Goal: Task Accomplishment & Management: Manage account settings

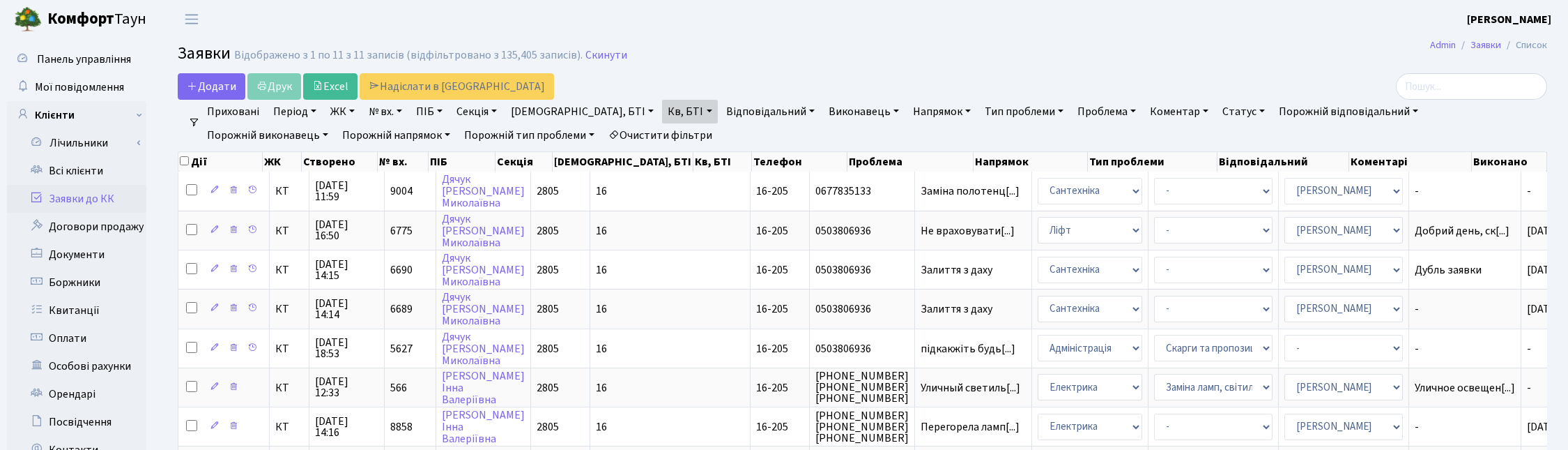
select select "25"
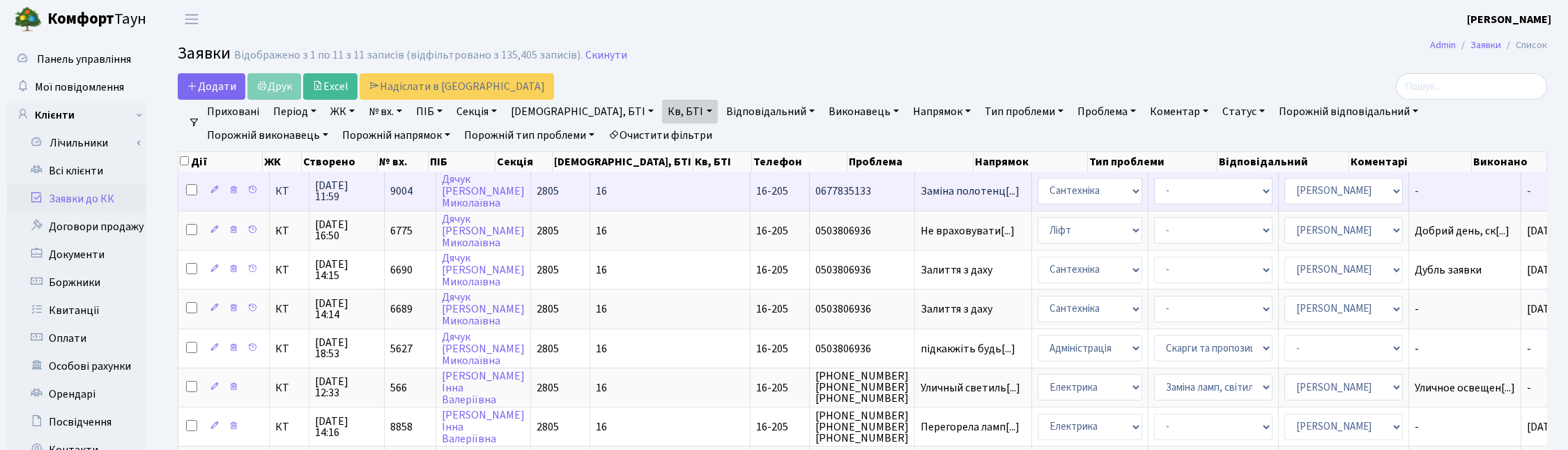
click at [335, 196] on span "13.10.2025 11:59" at bounding box center [347, 191] width 63 height 22
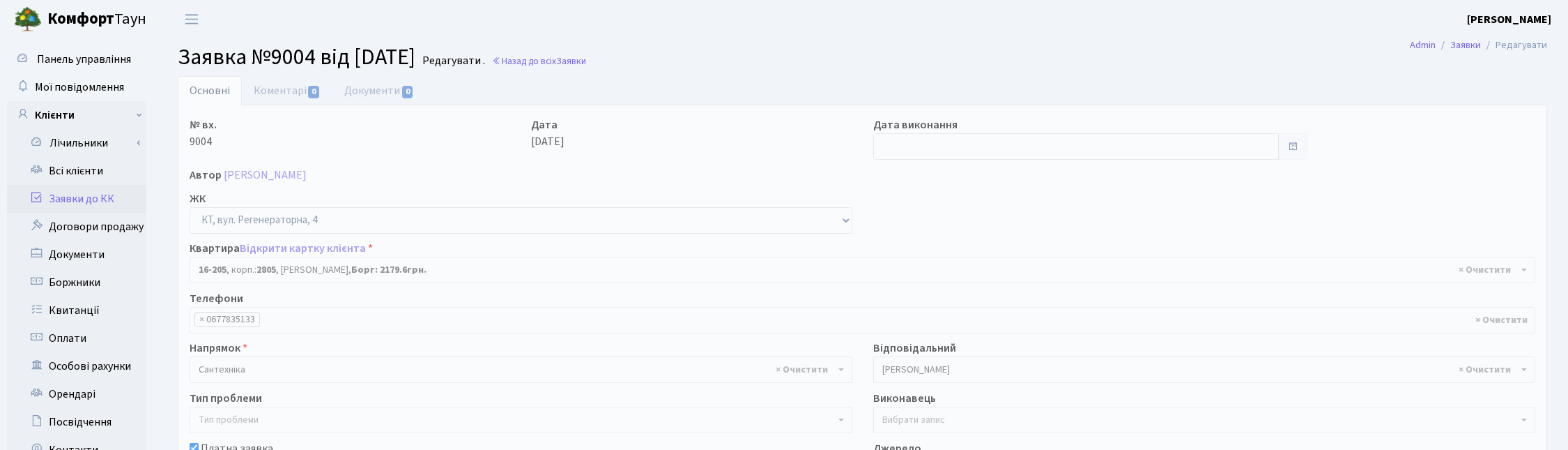
select select "8766"
click at [283, 85] on link "Коментарі 0" at bounding box center [286, 90] width 91 height 29
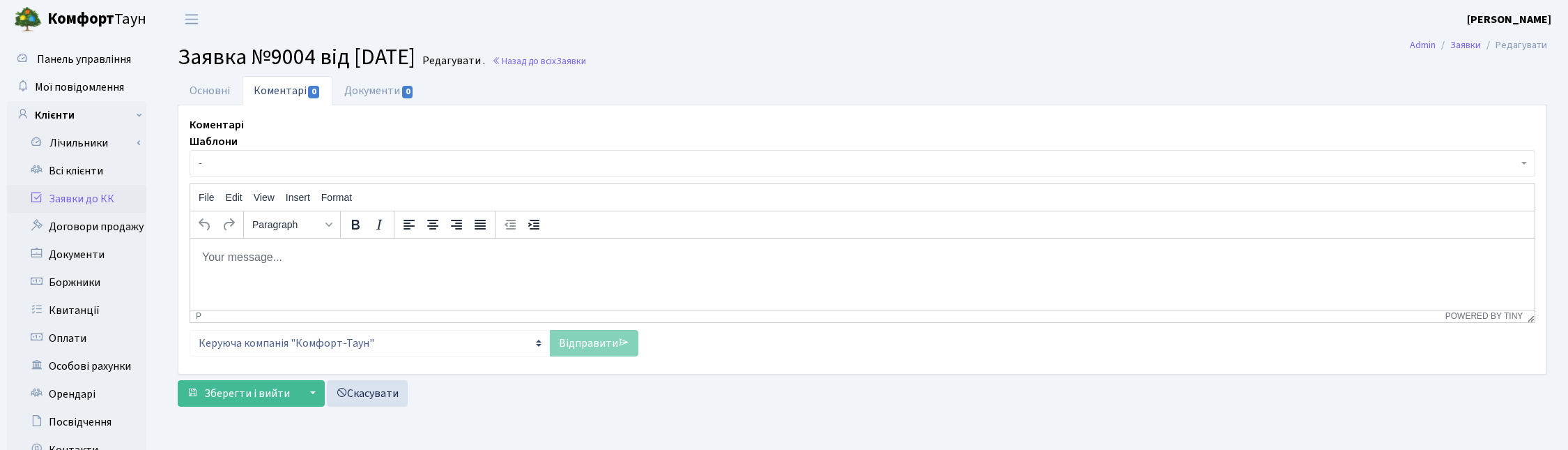
click at [282, 270] on html at bounding box center [862, 256] width 1344 height 38
click at [586, 348] on link "Відправити" at bounding box center [594, 343] width 88 height 27
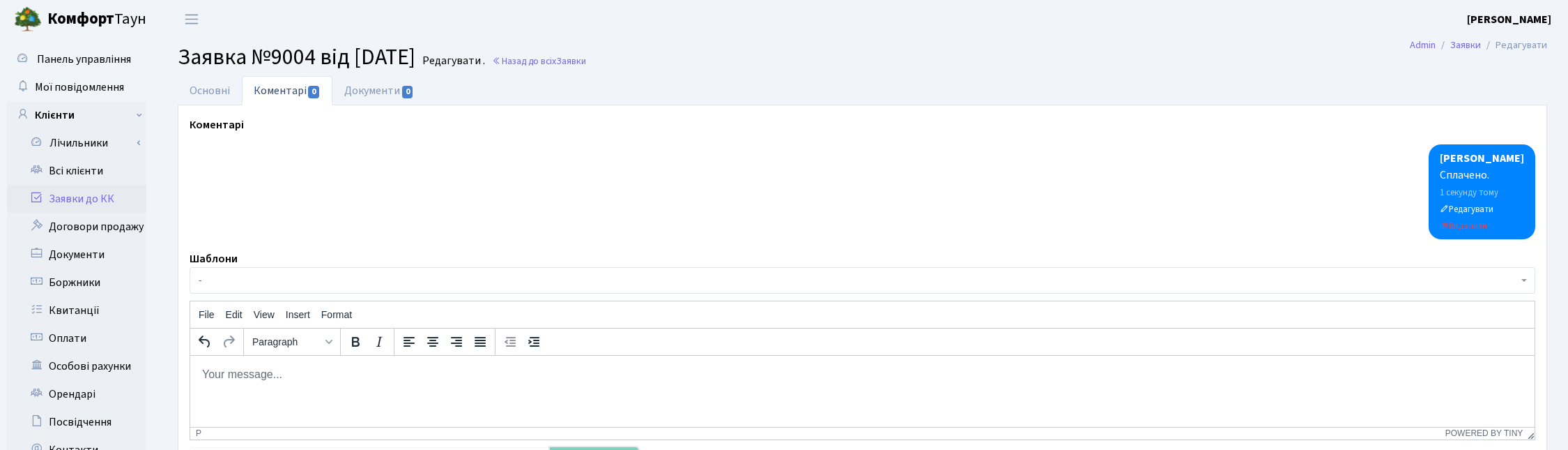
scroll to position [250, 0]
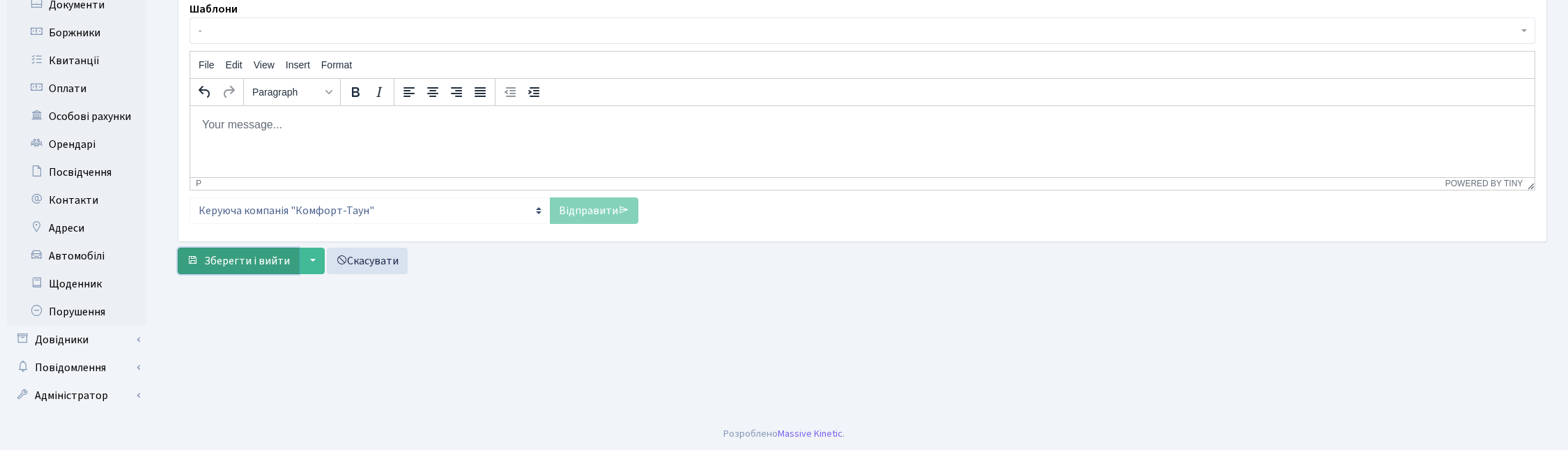
click at [233, 265] on span "Зберегти і вийти" at bounding box center [247, 261] width 85 height 15
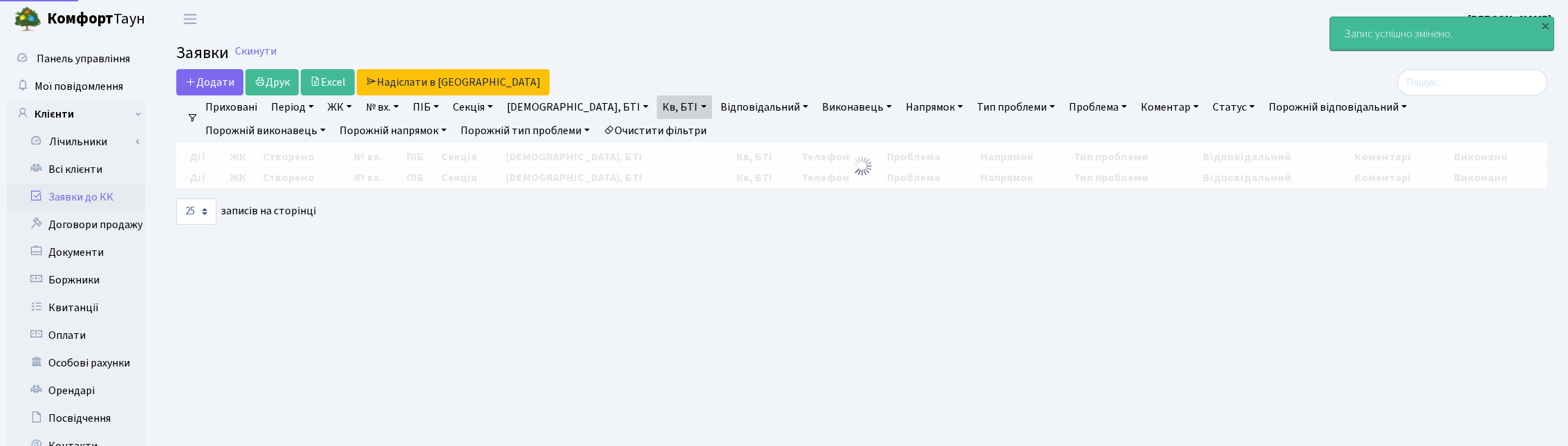
select select "25"
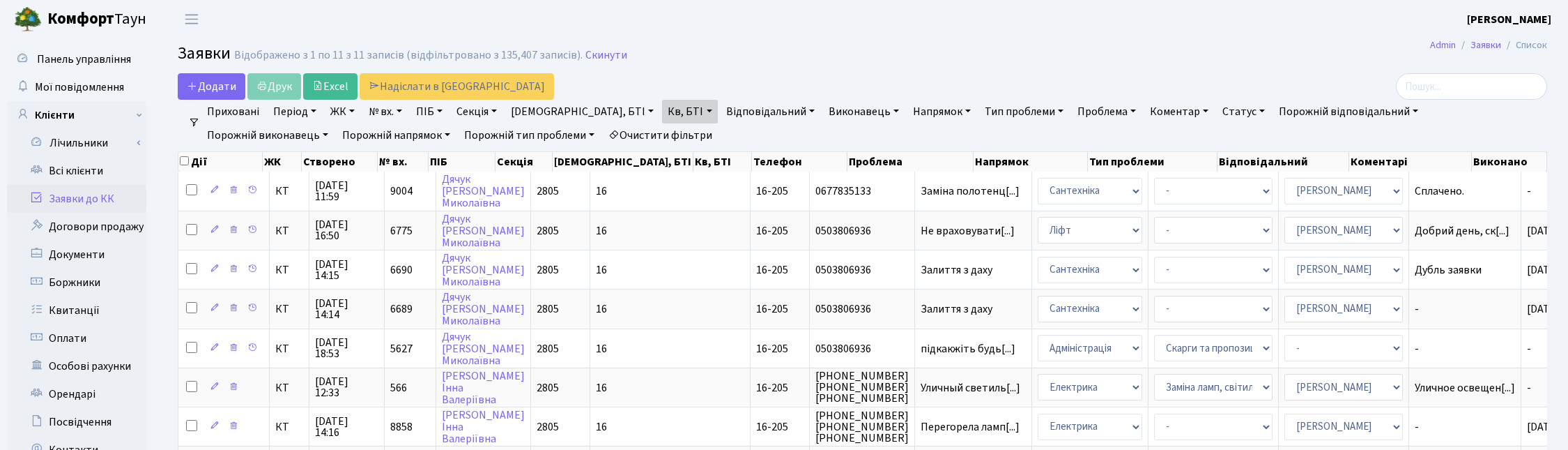
click at [782, 21] on header "Комфорт Таун Корчун І. С. Мій обліковий запис Вийти" at bounding box center [784, 19] width 1568 height 38
click at [398, 14] on header "Комфорт Таун Корчун І. С. Мій обліковий запис Вийти" at bounding box center [784, 19] width 1568 height 38
click at [937, 44] on h2 "Заявки Відображено з 1 по 11 з 11 записів (відфільтровано з 135,407 записів). С…" at bounding box center [862, 56] width 1369 height 24
click at [604, 57] on link "Скинути" at bounding box center [606, 55] width 42 height 13
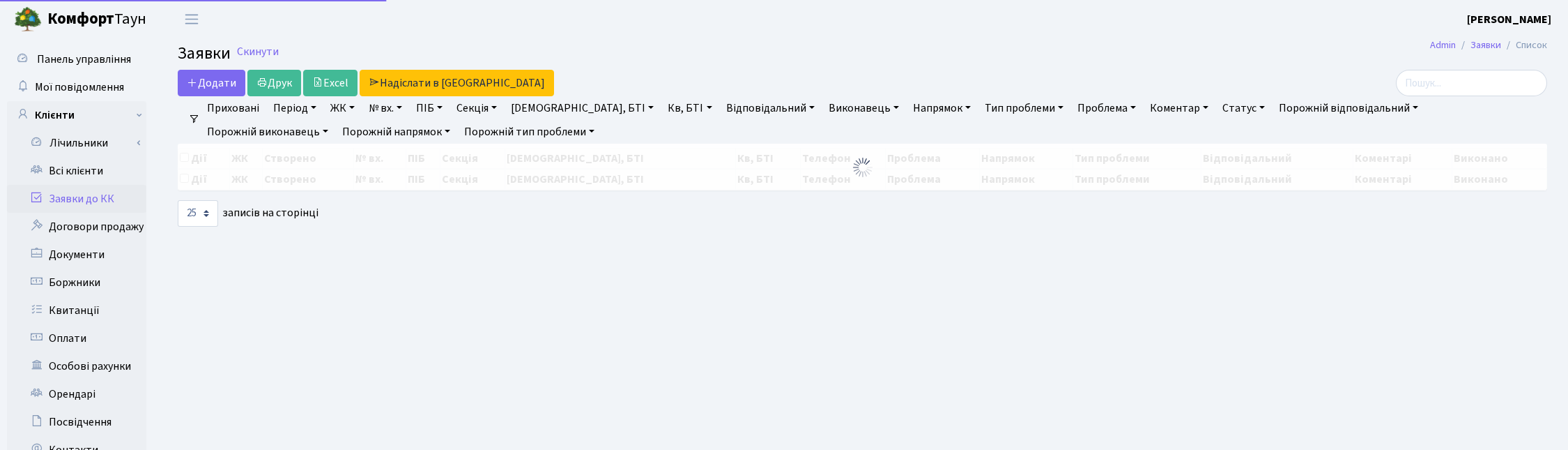
select select "25"
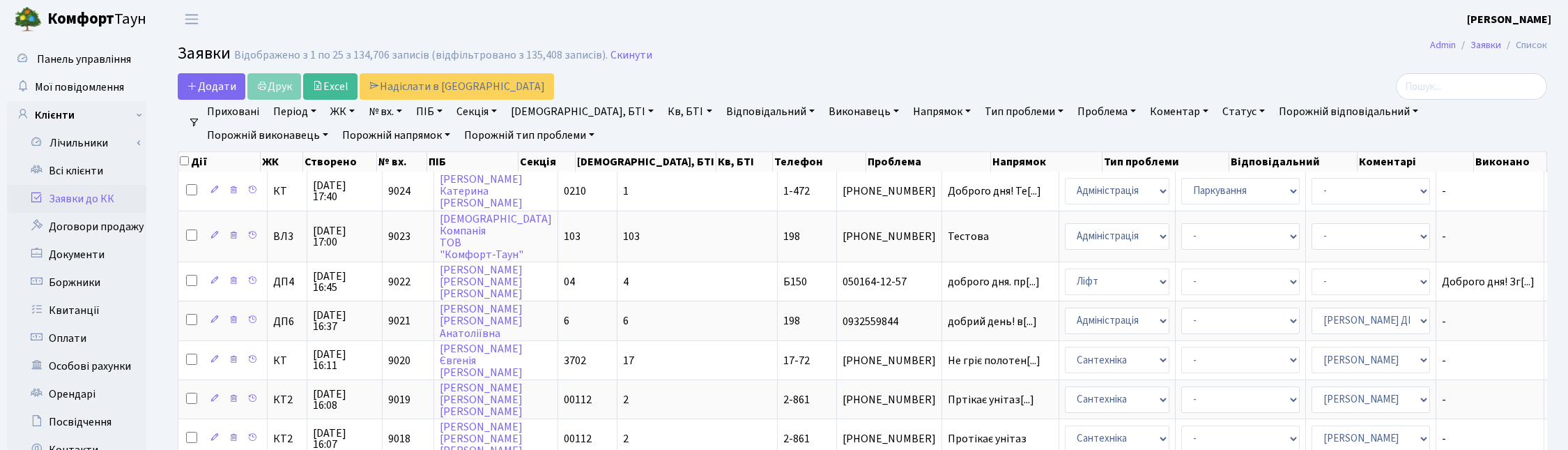
click at [1217, 107] on link "Статус" at bounding box center [1243, 111] width 54 height 24
click at [1218, 200] on link "Не виконано" at bounding box center [1273, 196] width 110 height 21
click at [907, 107] on link "Напрямок" at bounding box center [942, 111] width 69 height 24
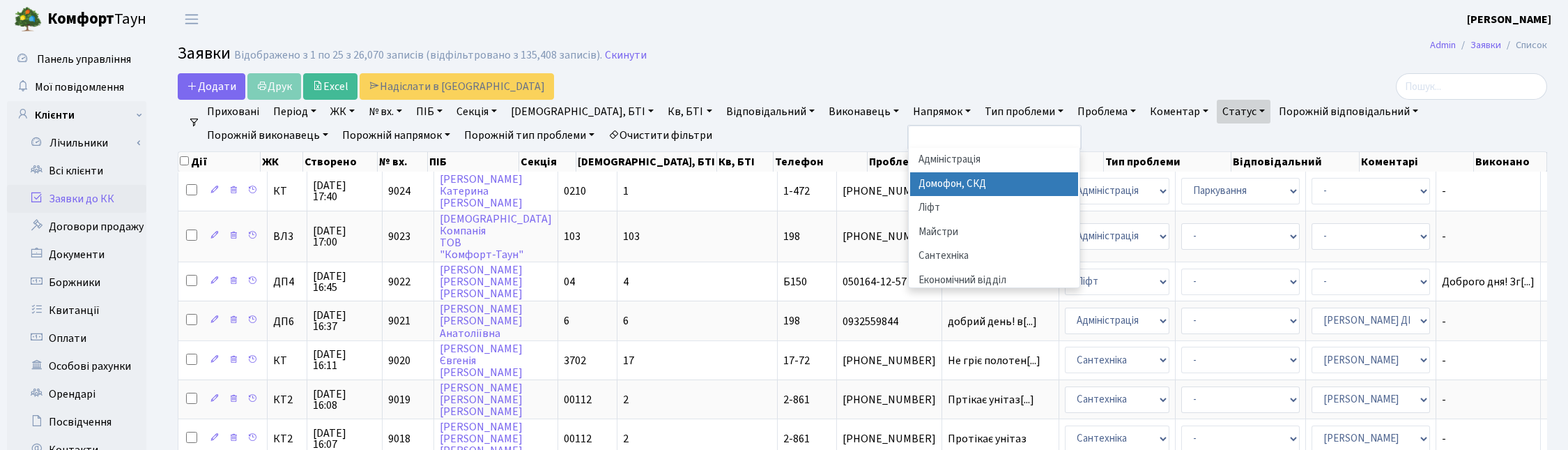
click at [910, 183] on li "Домофон, СКД" at bounding box center [994, 184] width 169 height 24
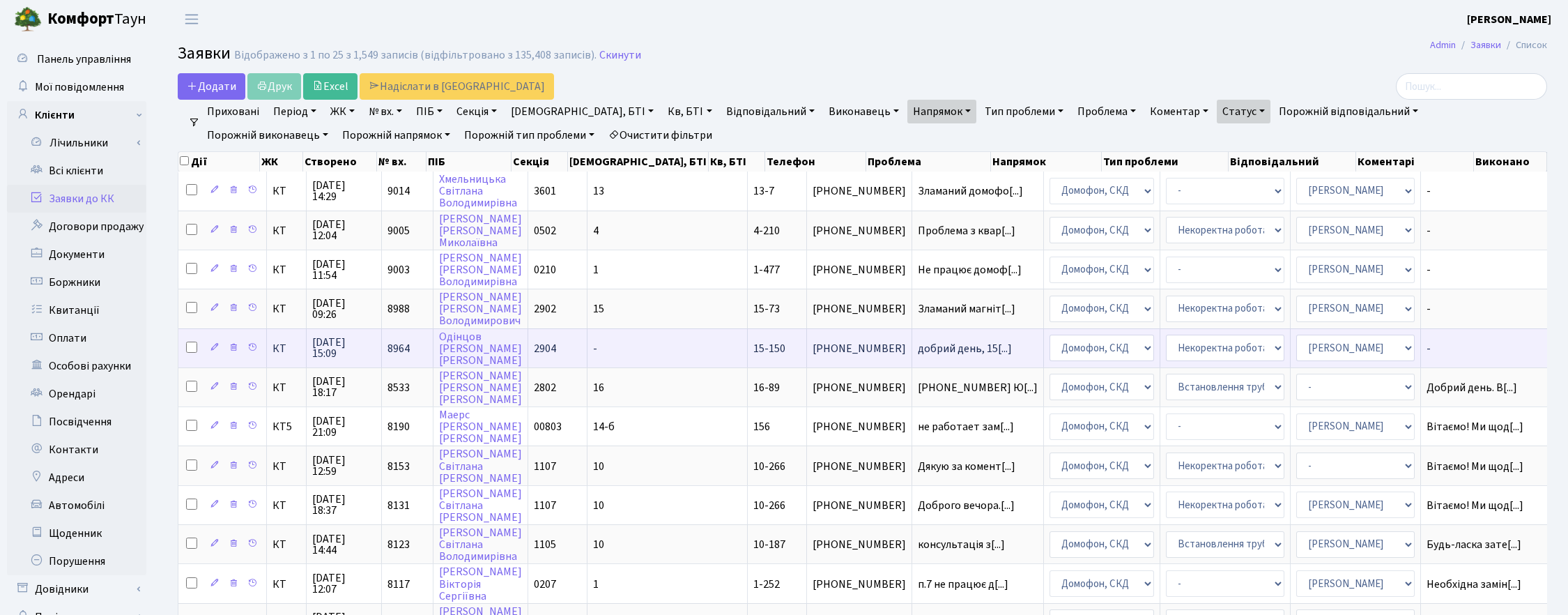
click at [190, 342] on input "checkbox" at bounding box center [191, 347] width 11 height 11
checkbox input "true"
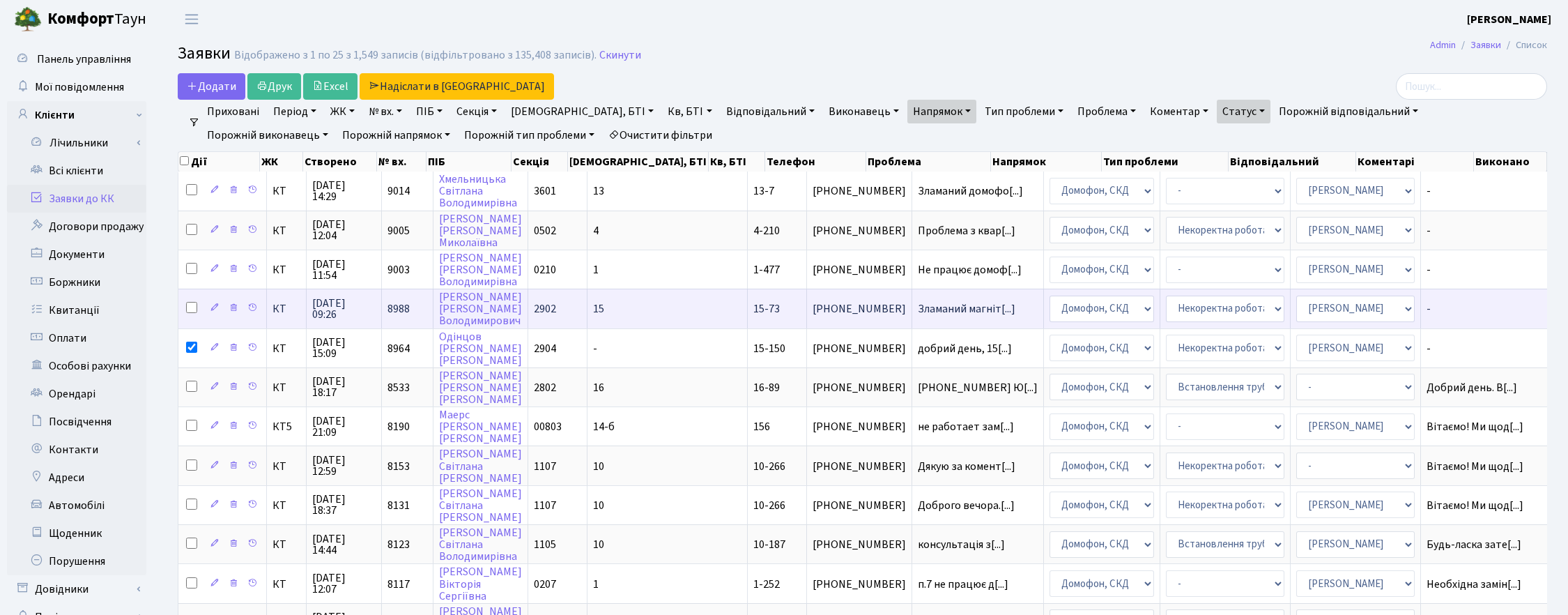
click at [191, 303] on input "checkbox" at bounding box center [191, 307] width 11 height 11
checkbox input "true"
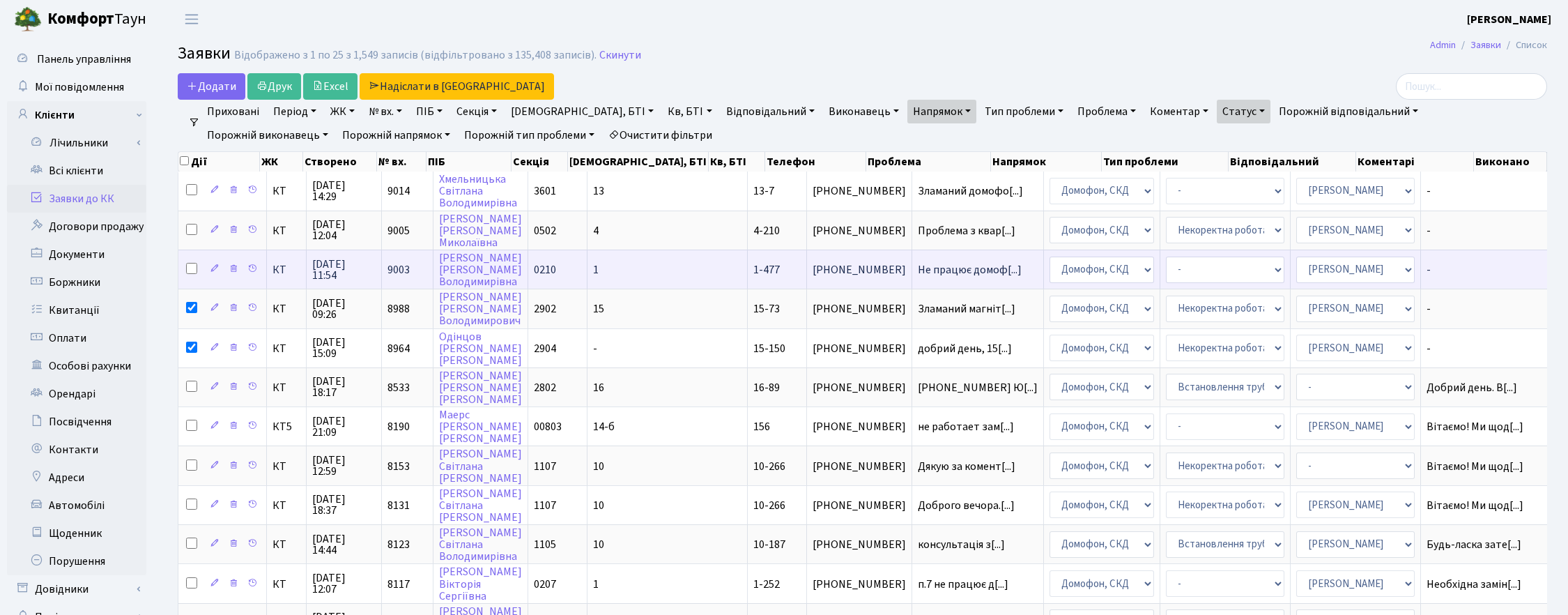
click at [324, 260] on span "13.10.2025 11:54" at bounding box center [344, 270] width 63 height 22
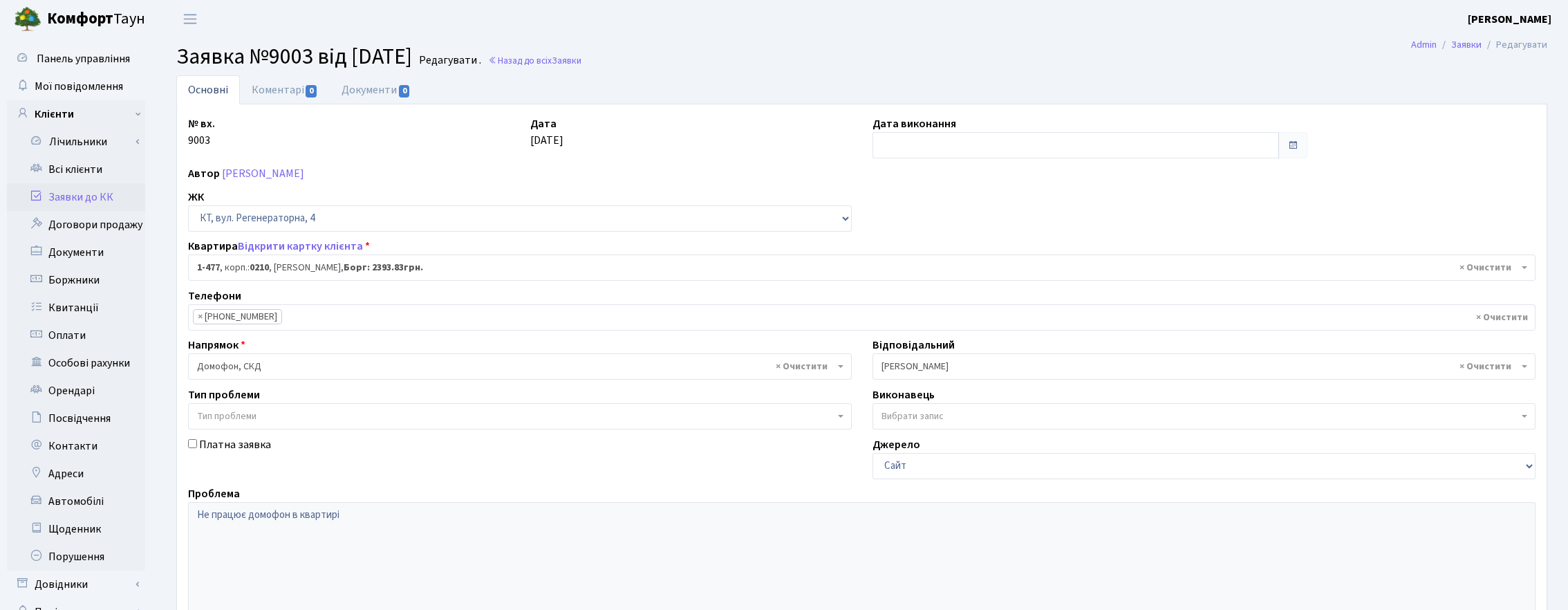
select select "396"
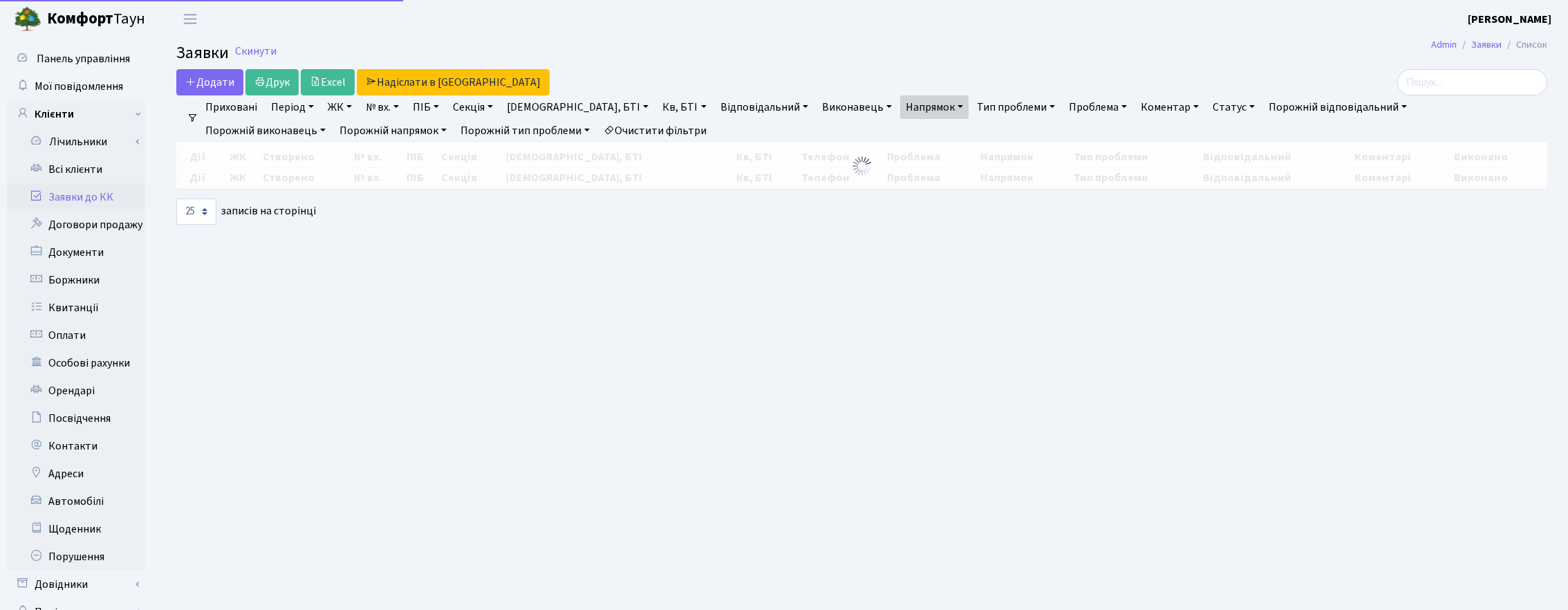
select select "25"
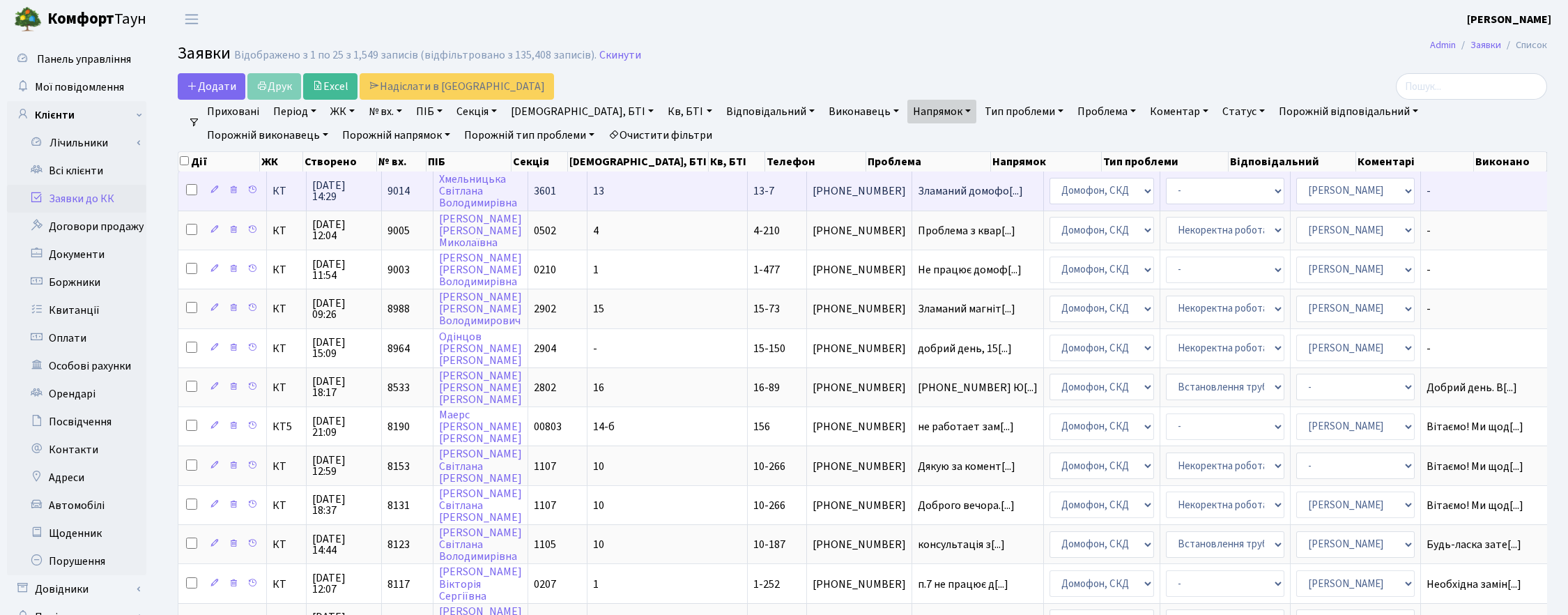
click at [191, 187] on input "checkbox" at bounding box center [191, 189] width 11 height 11
checkbox input "true"
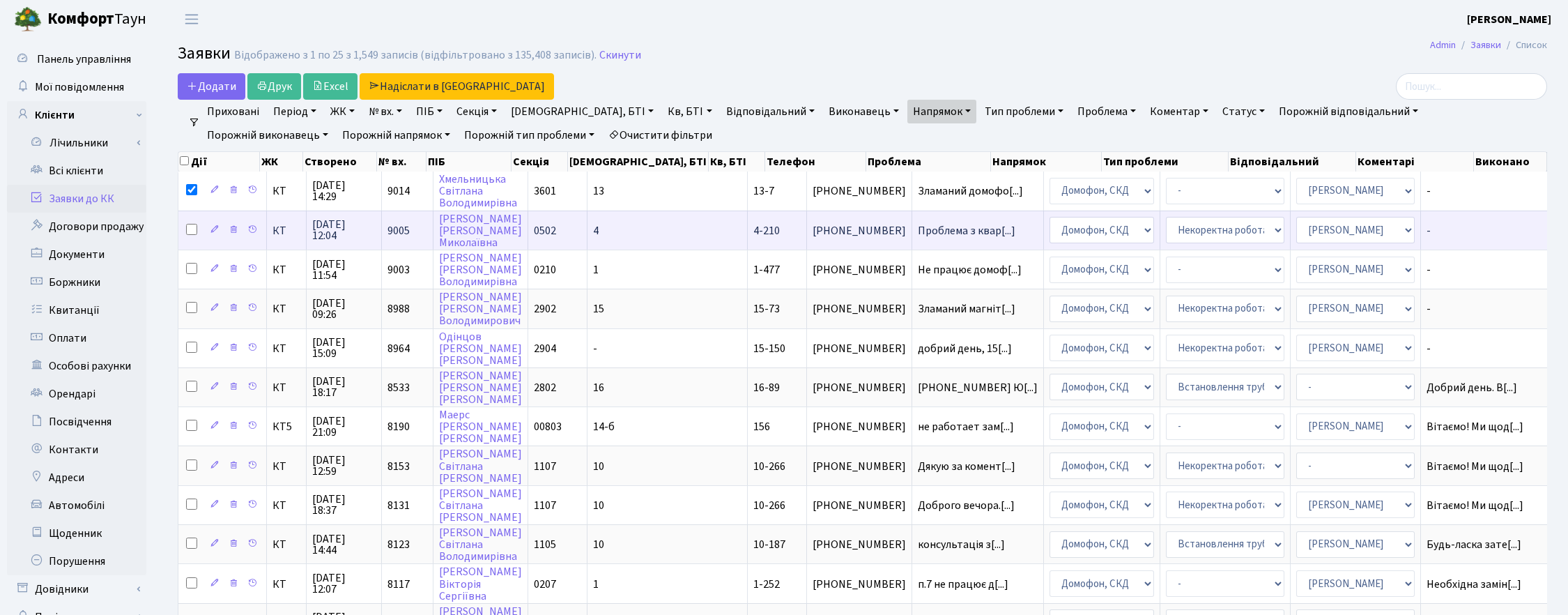
click at [190, 232] on input "checkbox" at bounding box center [191, 229] width 11 height 11
checkbox input "true"
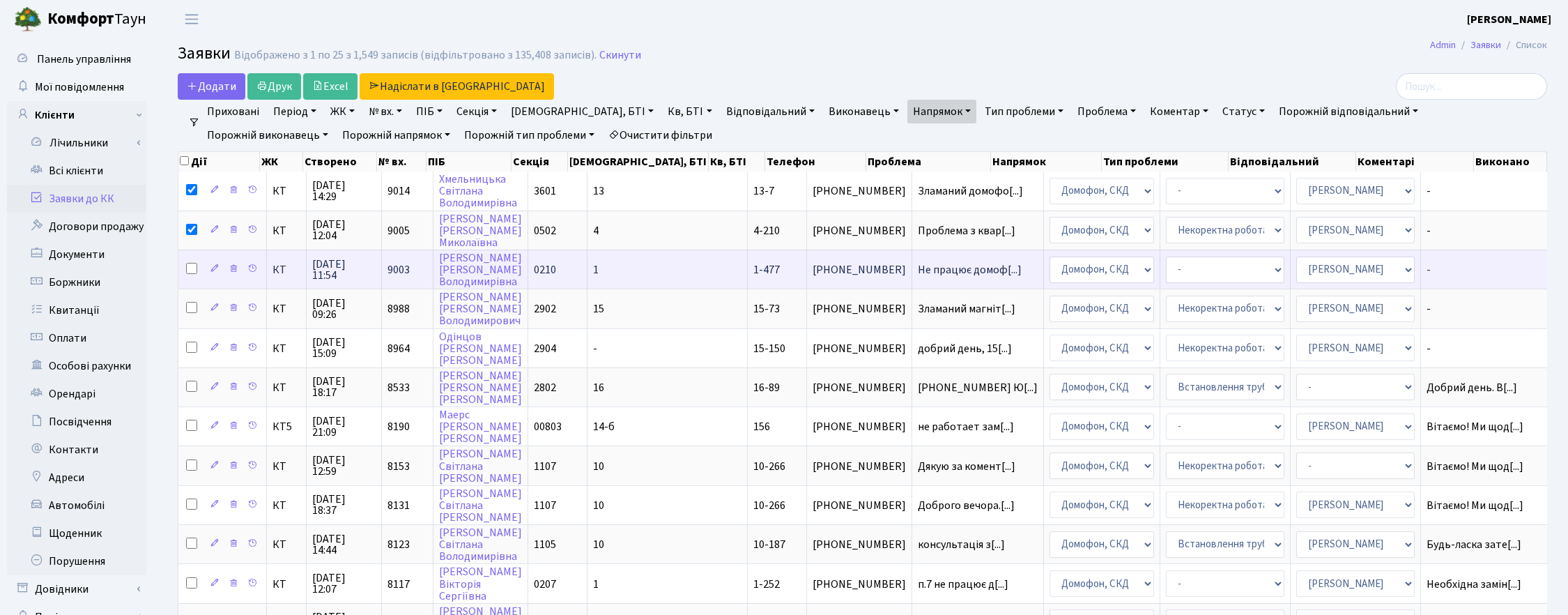
click at [189, 264] on input "checkbox" at bounding box center [191, 268] width 11 height 11
checkbox input "true"
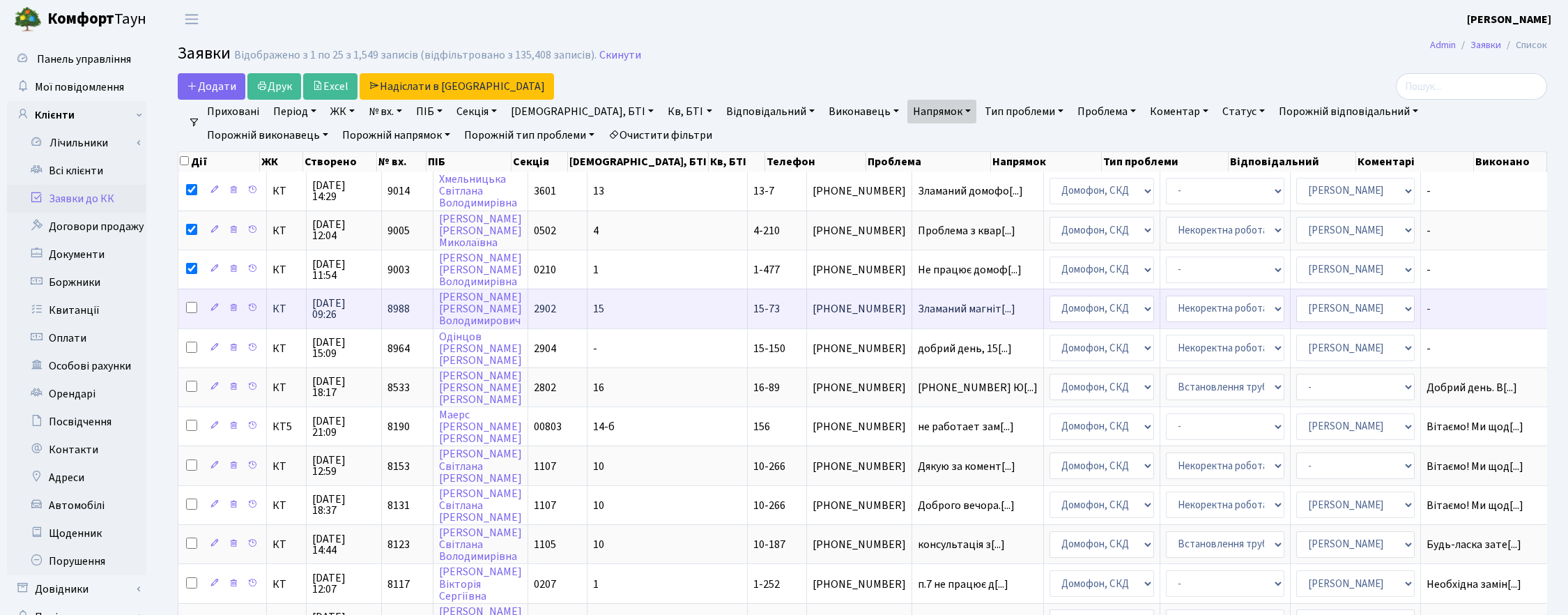
click at [192, 303] on input "checkbox" at bounding box center [191, 307] width 11 height 11
checkbox input "true"
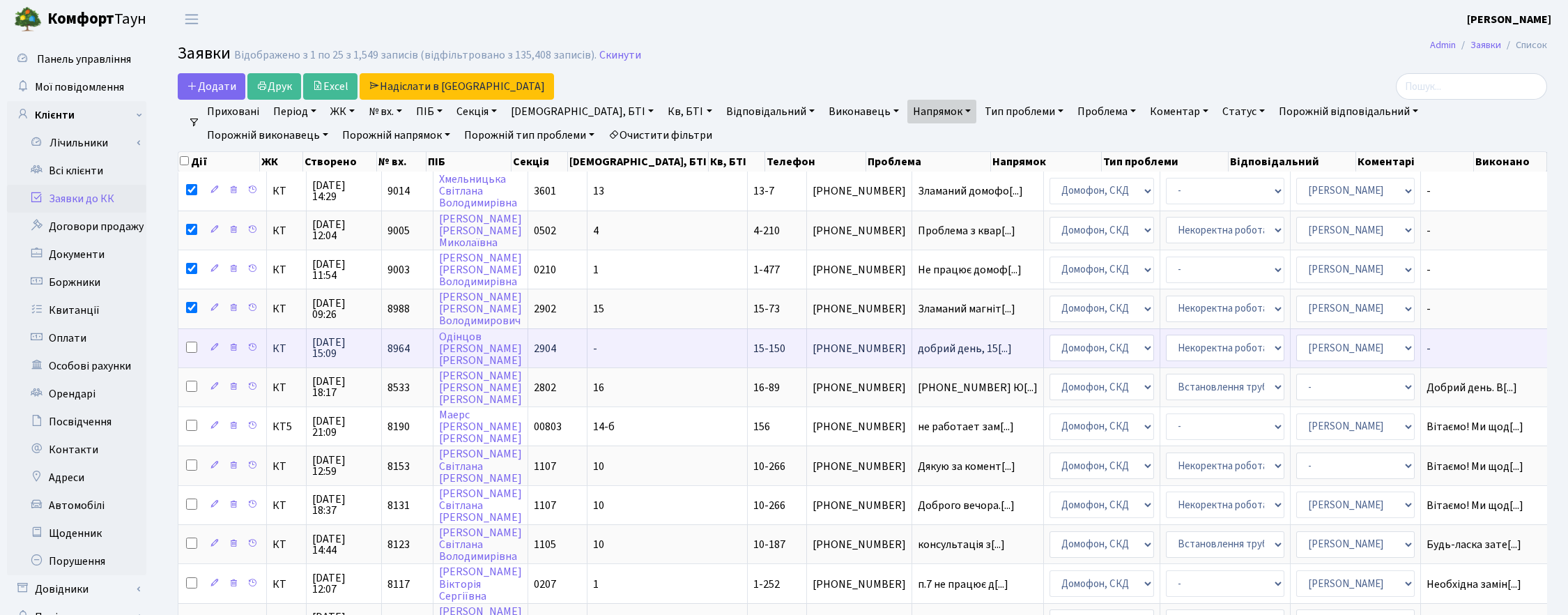
click at [189, 345] on input "checkbox" at bounding box center [191, 347] width 11 height 11
checkbox input "true"
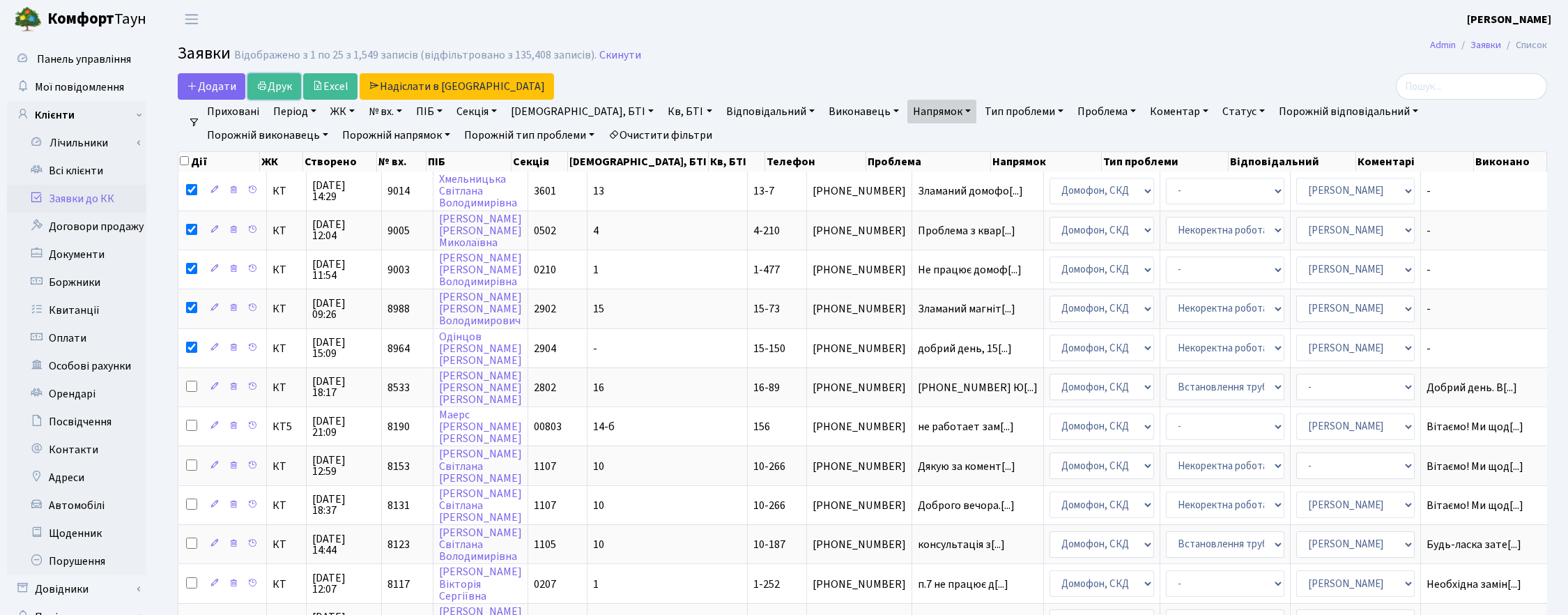
drag, startPoint x: 275, startPoint y: 88, endPoint x: 859, endPoint y: 74, distance: 584.2
click at [274, 88] on link "Друк" at bounding box center [274, 86] width 54 height 27
click at [185, 158] on input "checkbox" at bounding box center [184, 161] width 9 height 9
checkbox input "true"
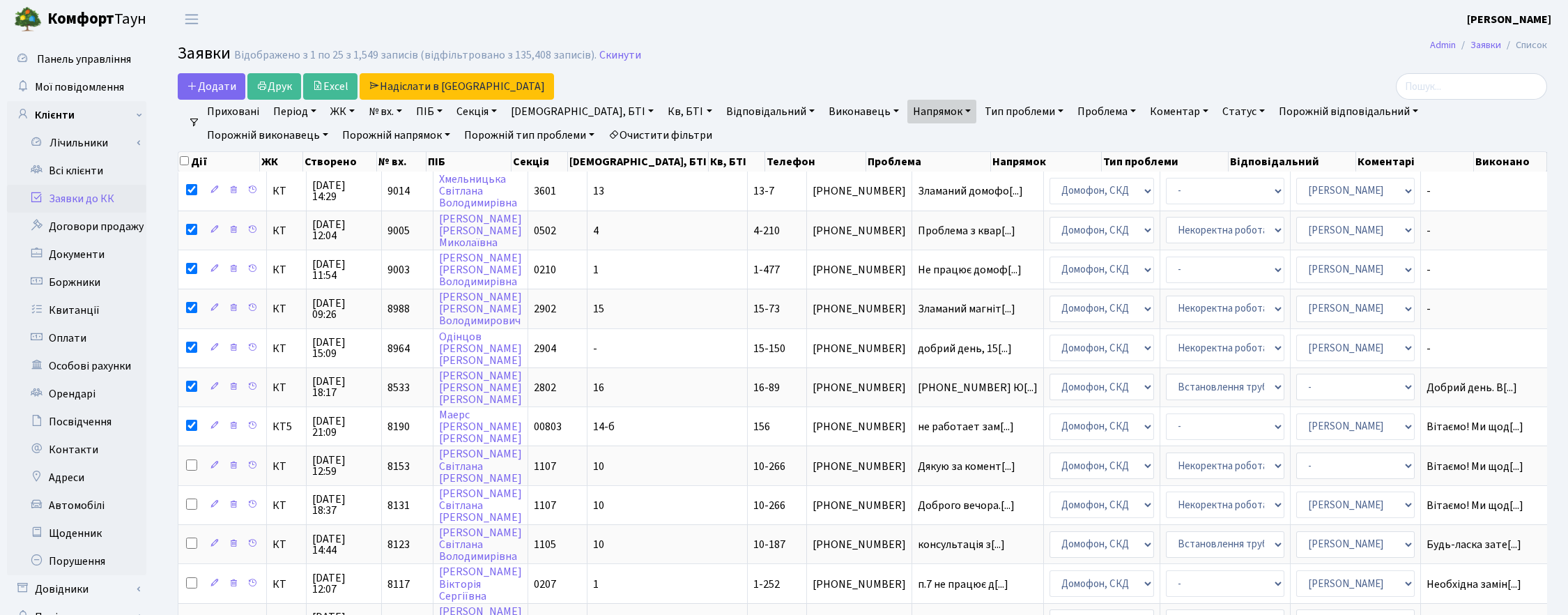
checkbox input "true"
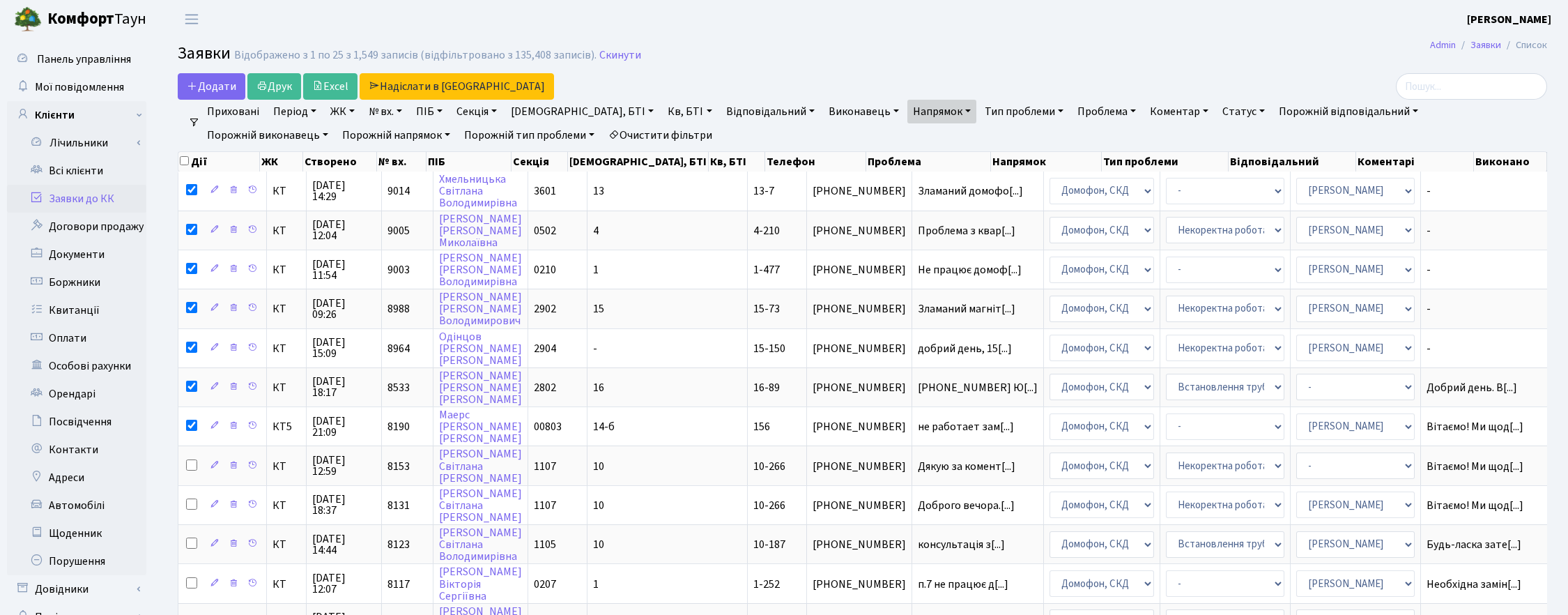
checkbox input "true"
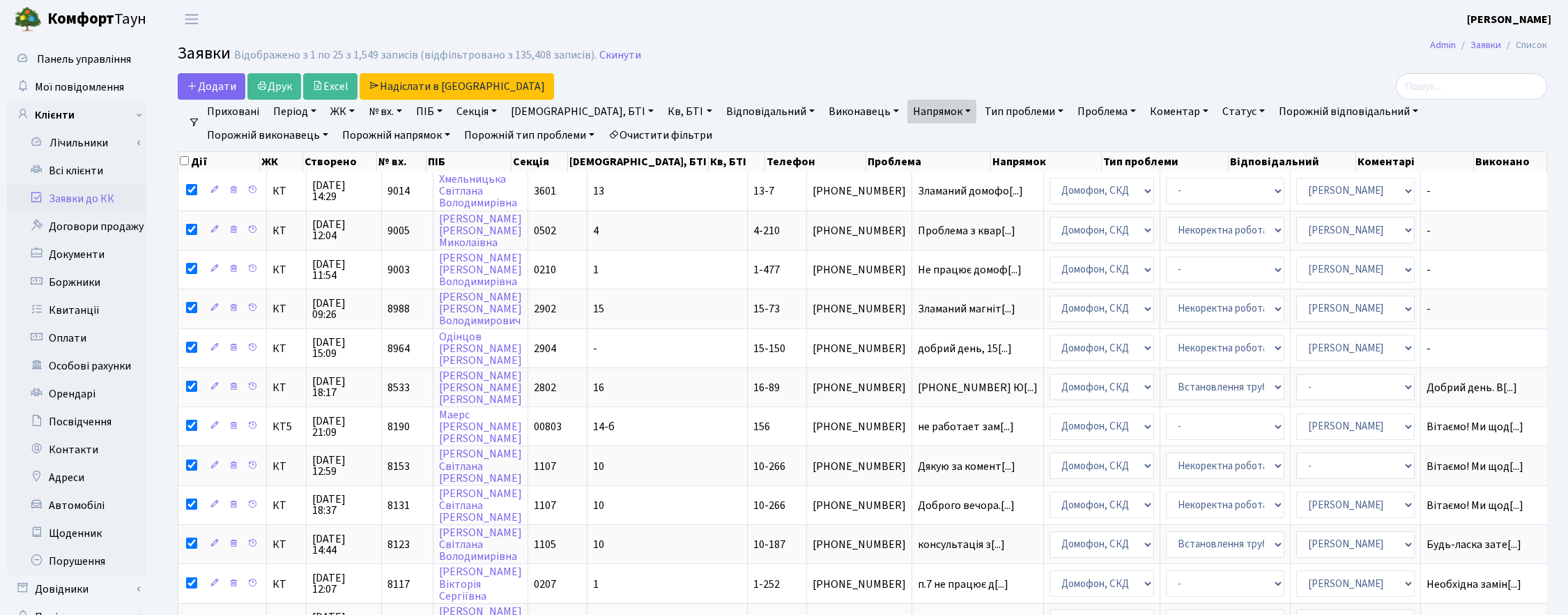
checkbox input "true"
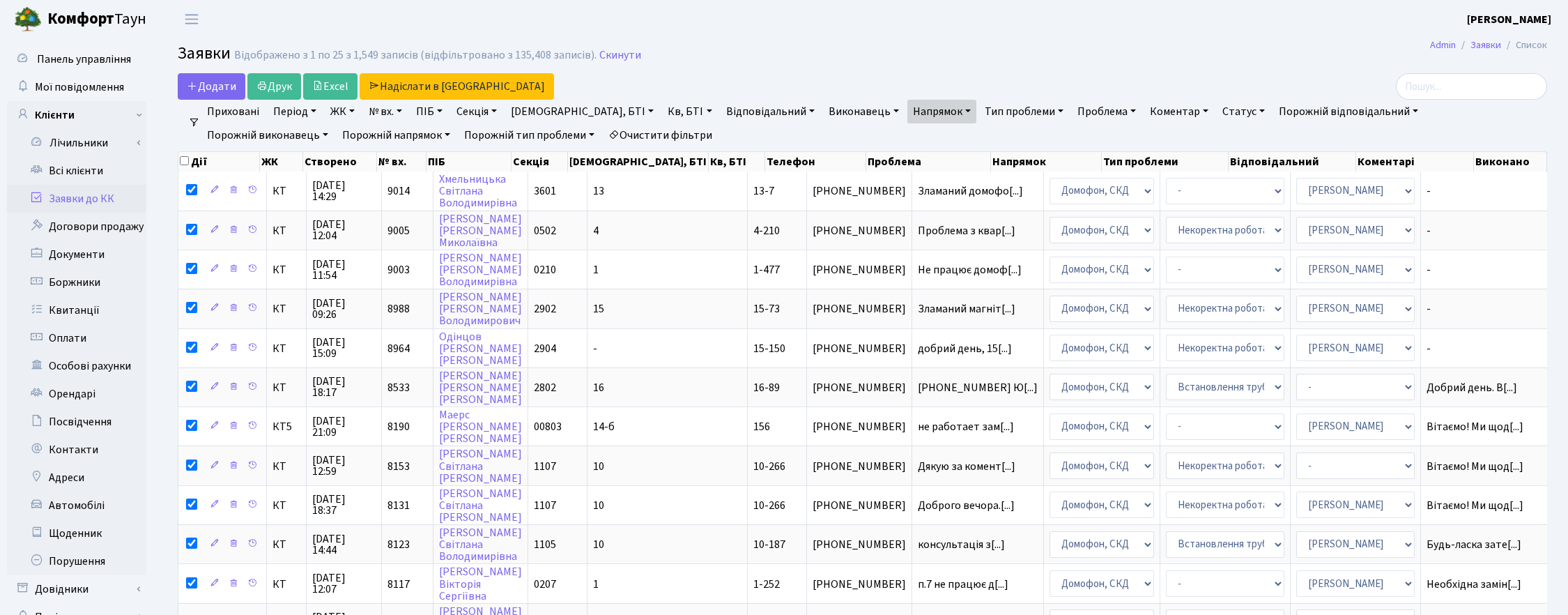
checkbox input "true"
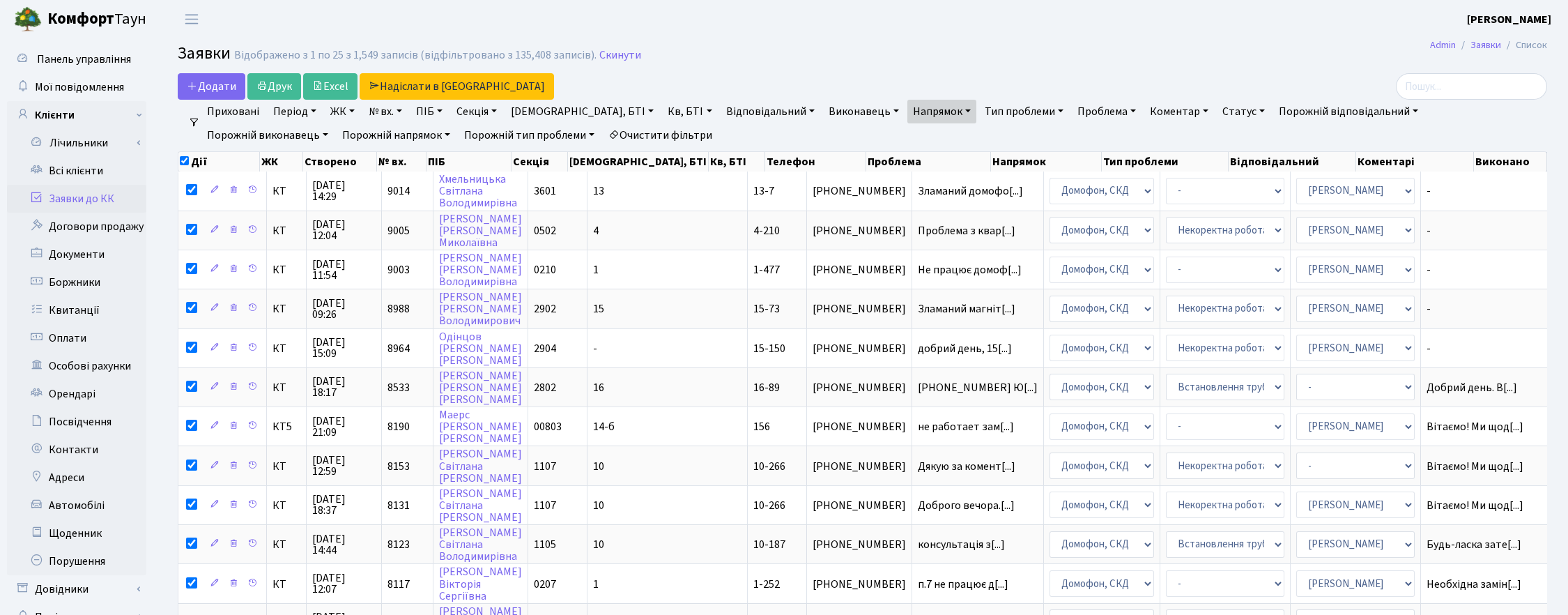
click at [185, 158] on input "checkbox" at bounding box center [184, 161] width 9 height 9
checkbox input "false"
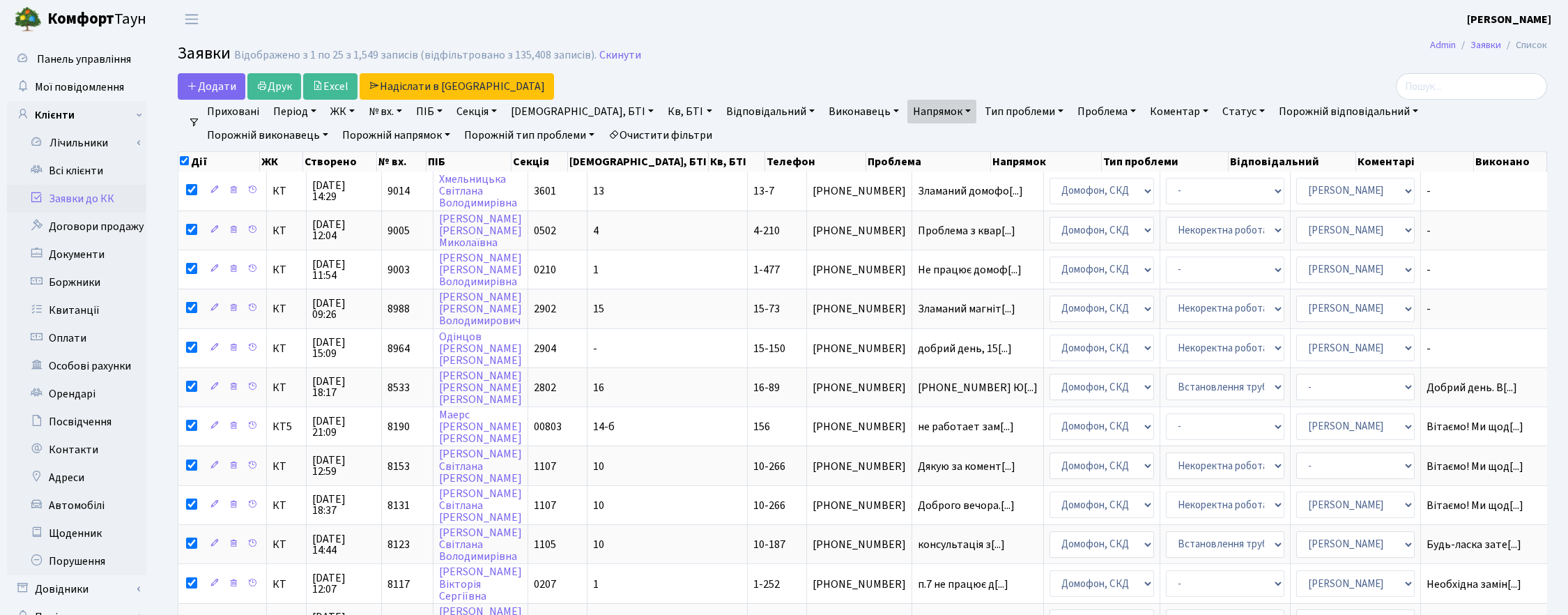
checkbox input "false"
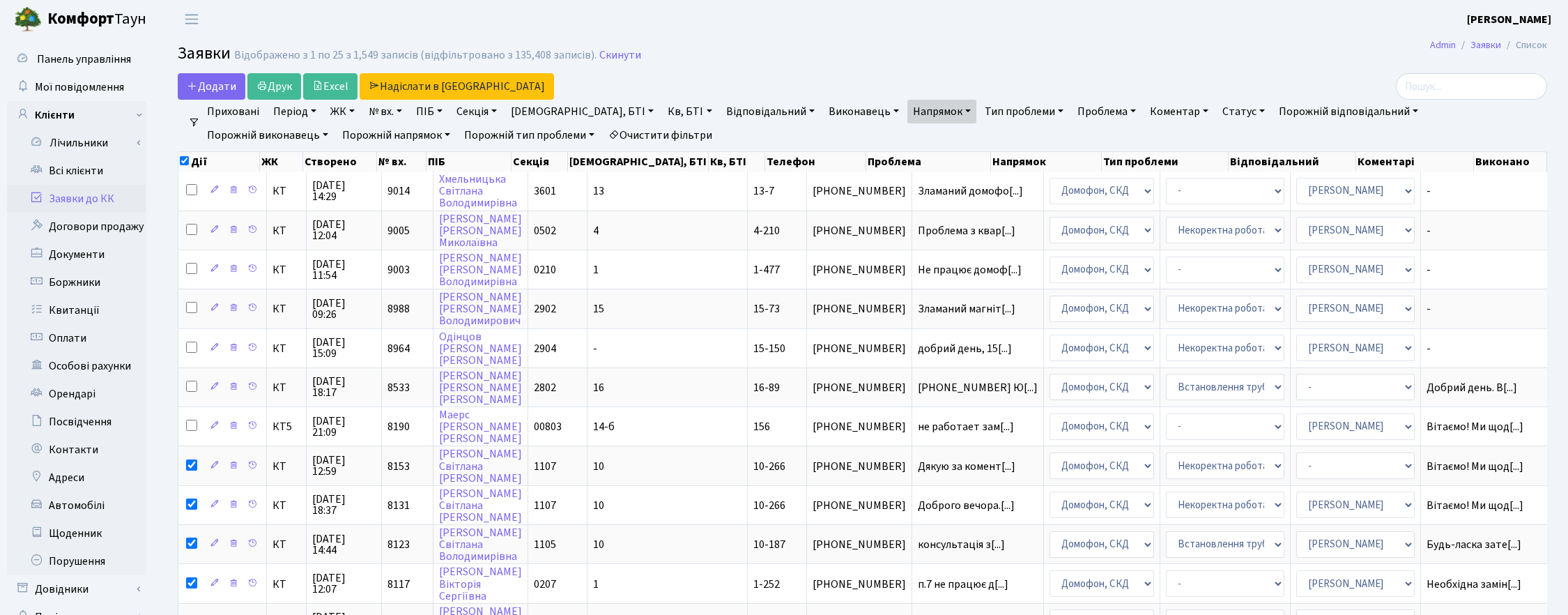
checkbox input "false"
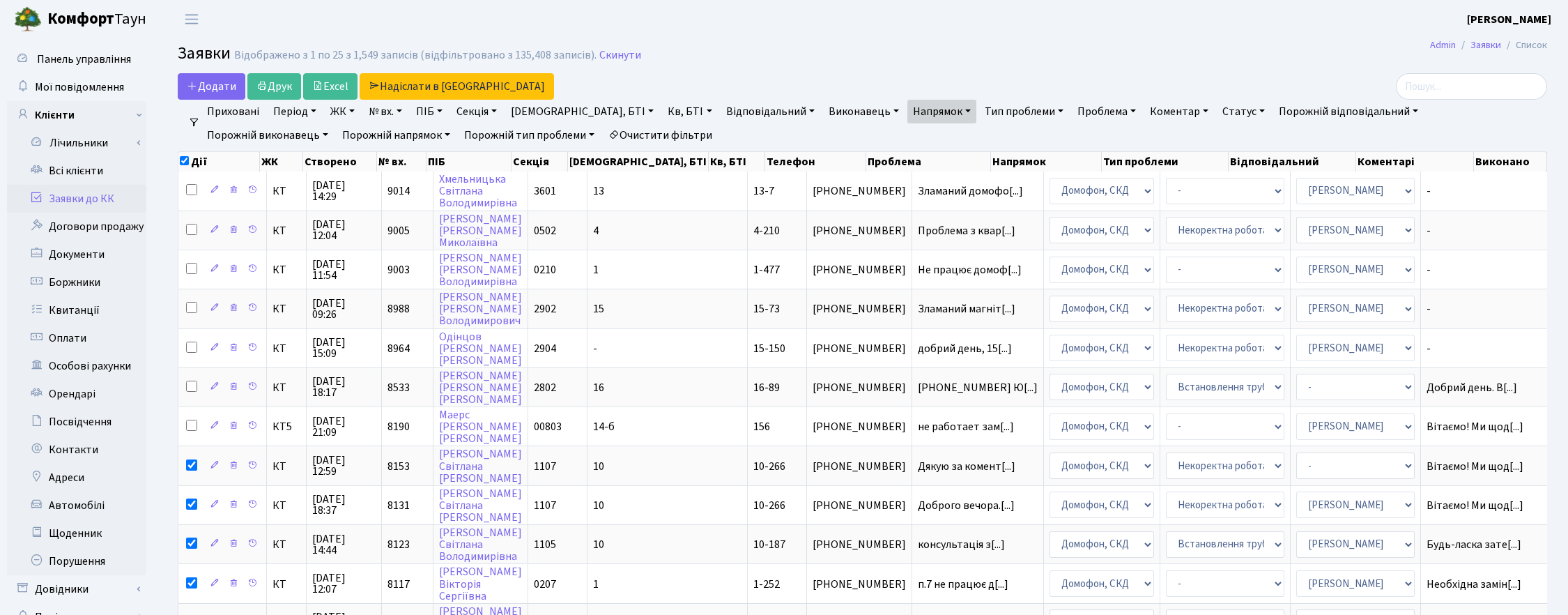
checkbox input "false"
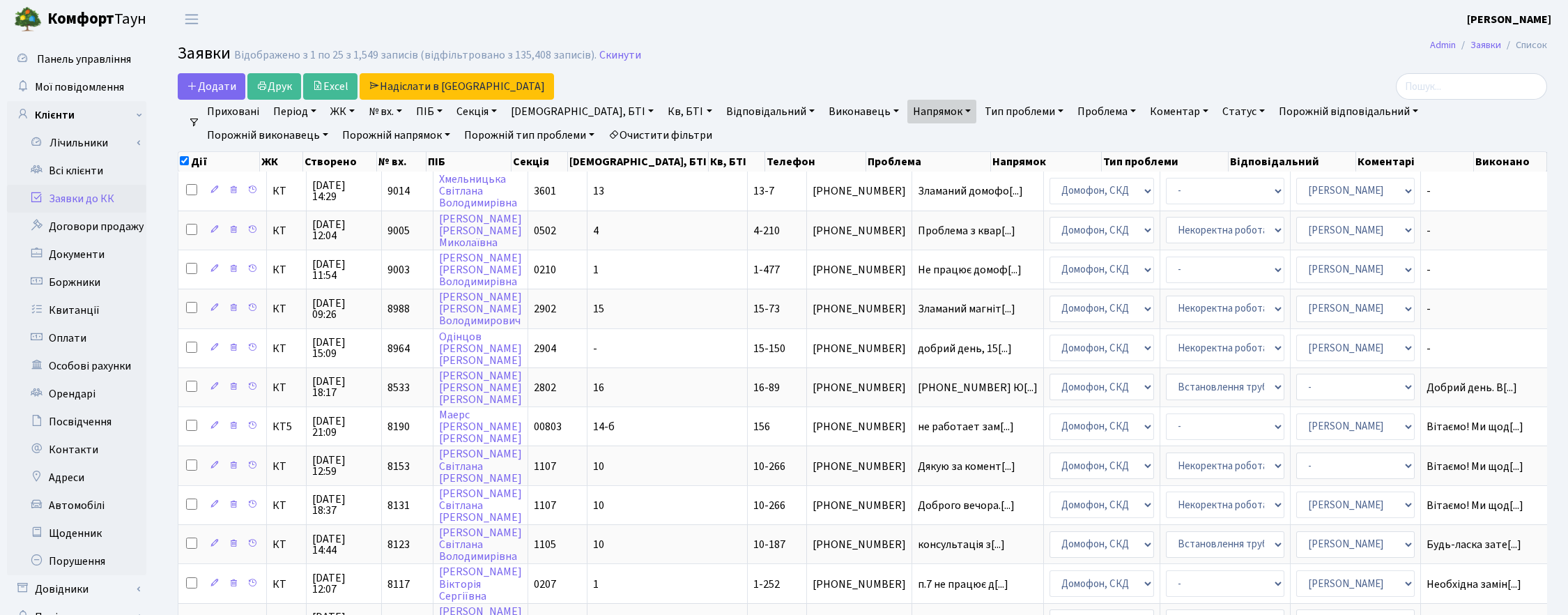
checkbox input "false"
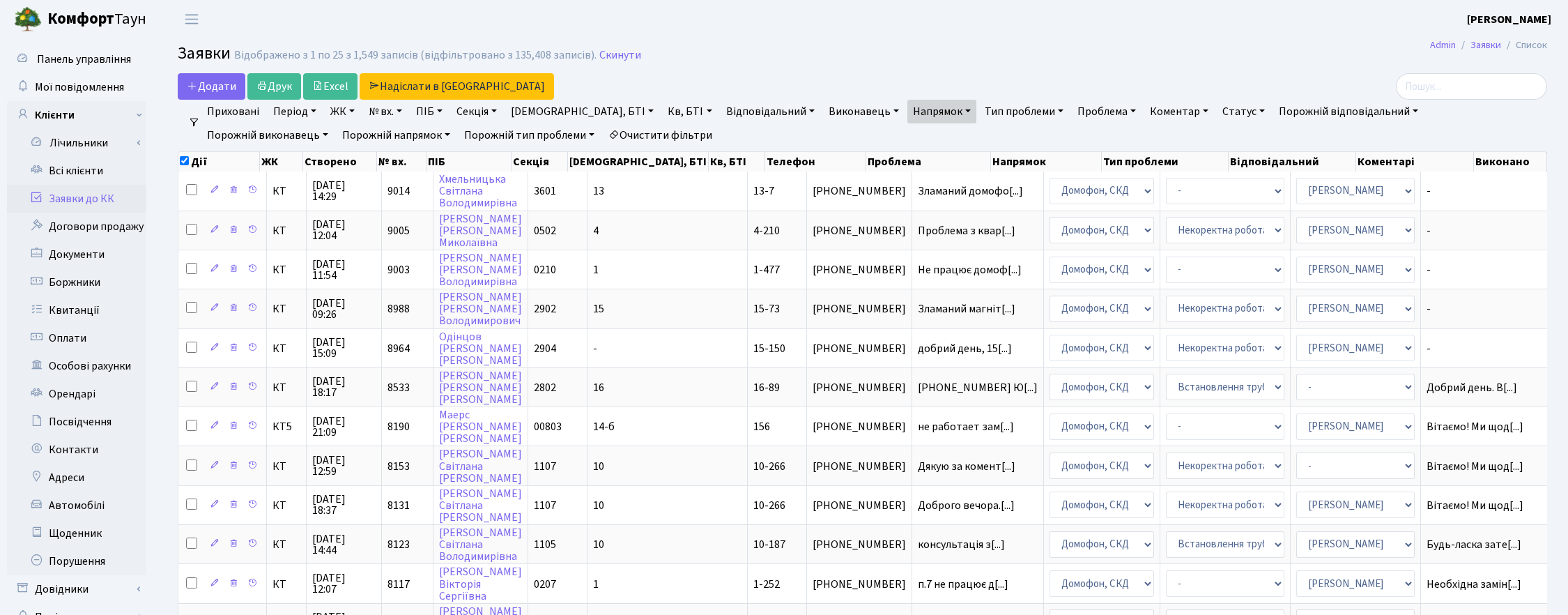
checkbox input "false"
click at [907, 113] on link "Напрямок" at bounding box center [942, 111] width 69 height 24
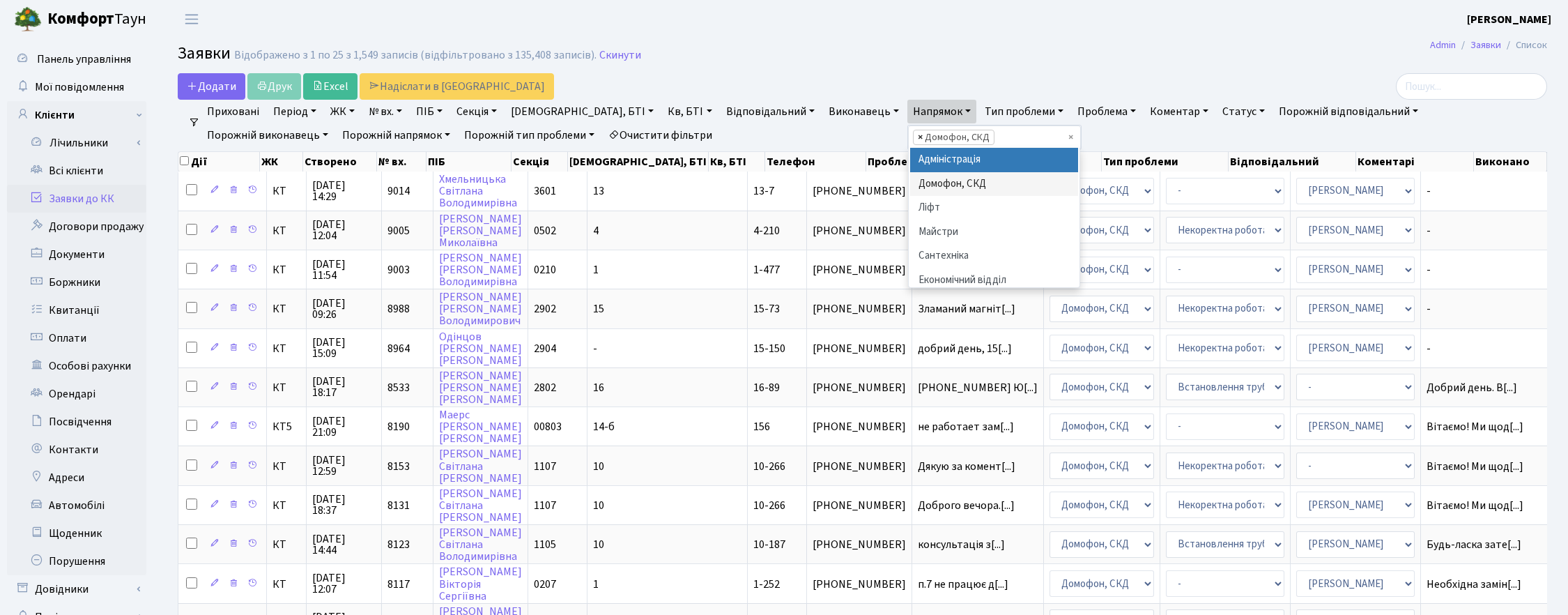
click at [918, 137] on span "×" at bounding box center [920, 137] width 5 height 14
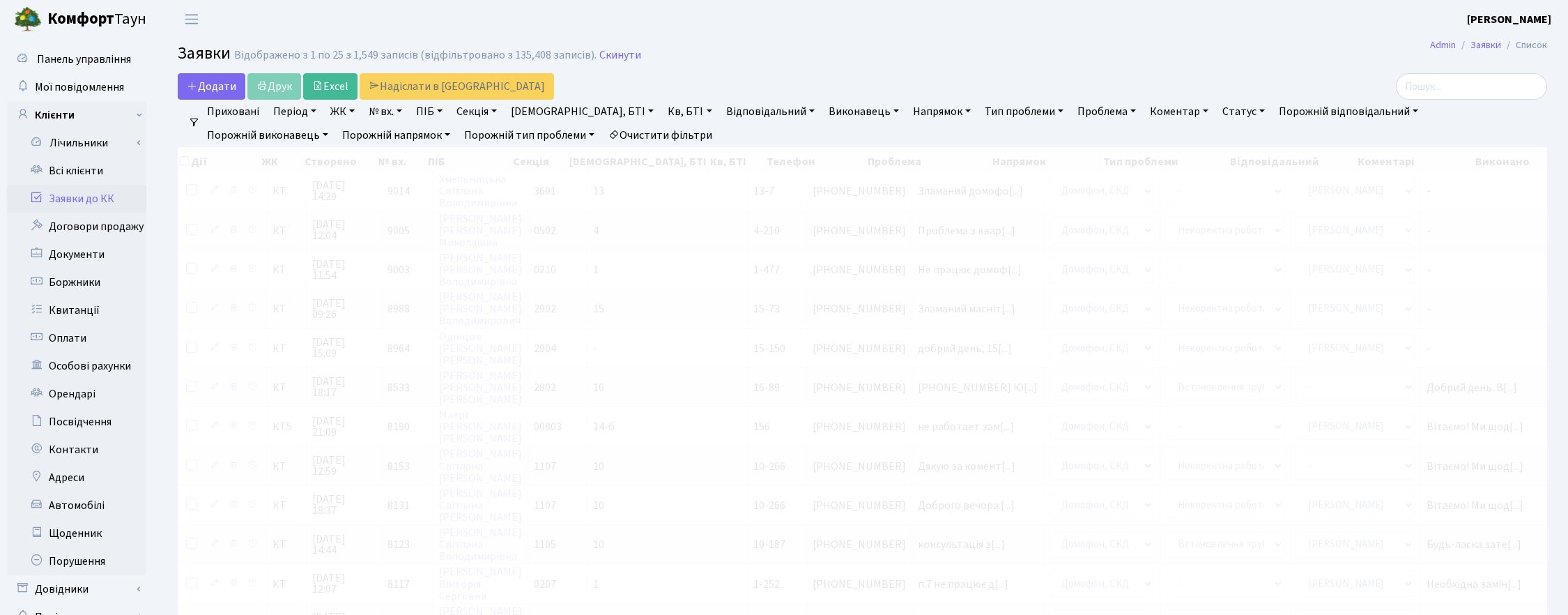
select select
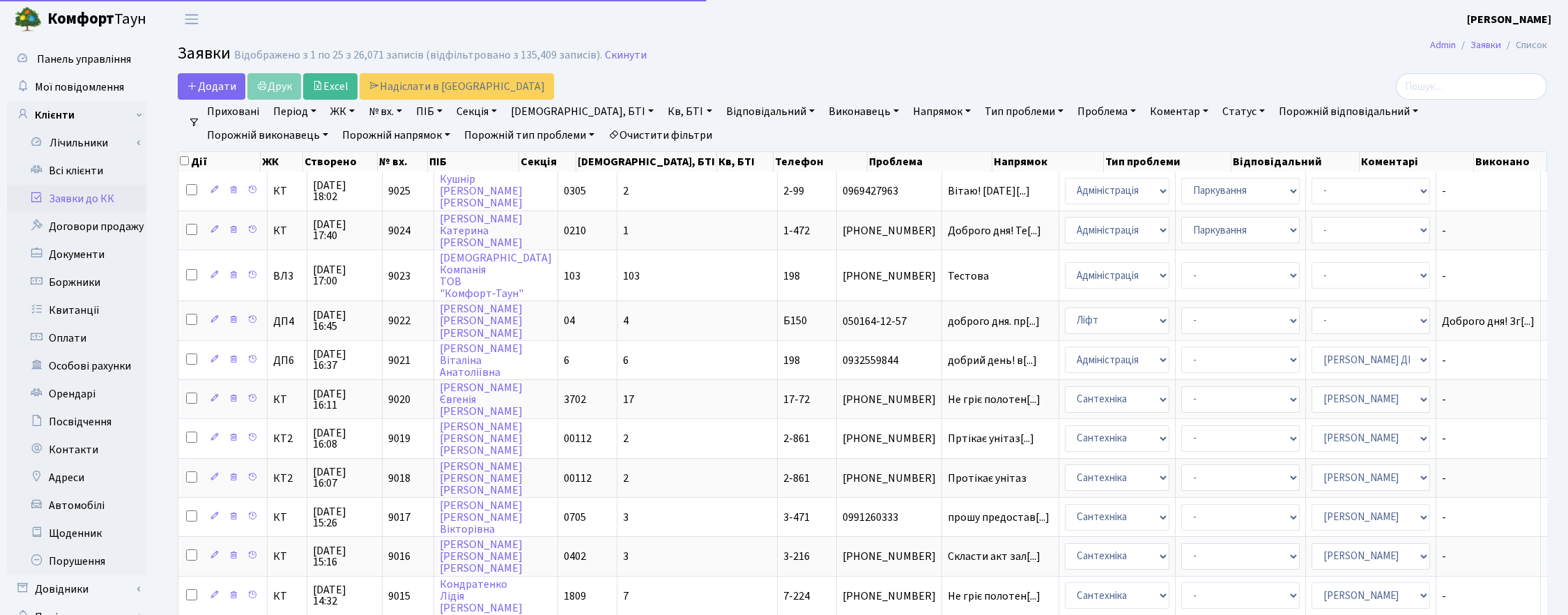
click at [907, 113] on link "Напрямок" at bounding box center [942, 111] width 69 height 24
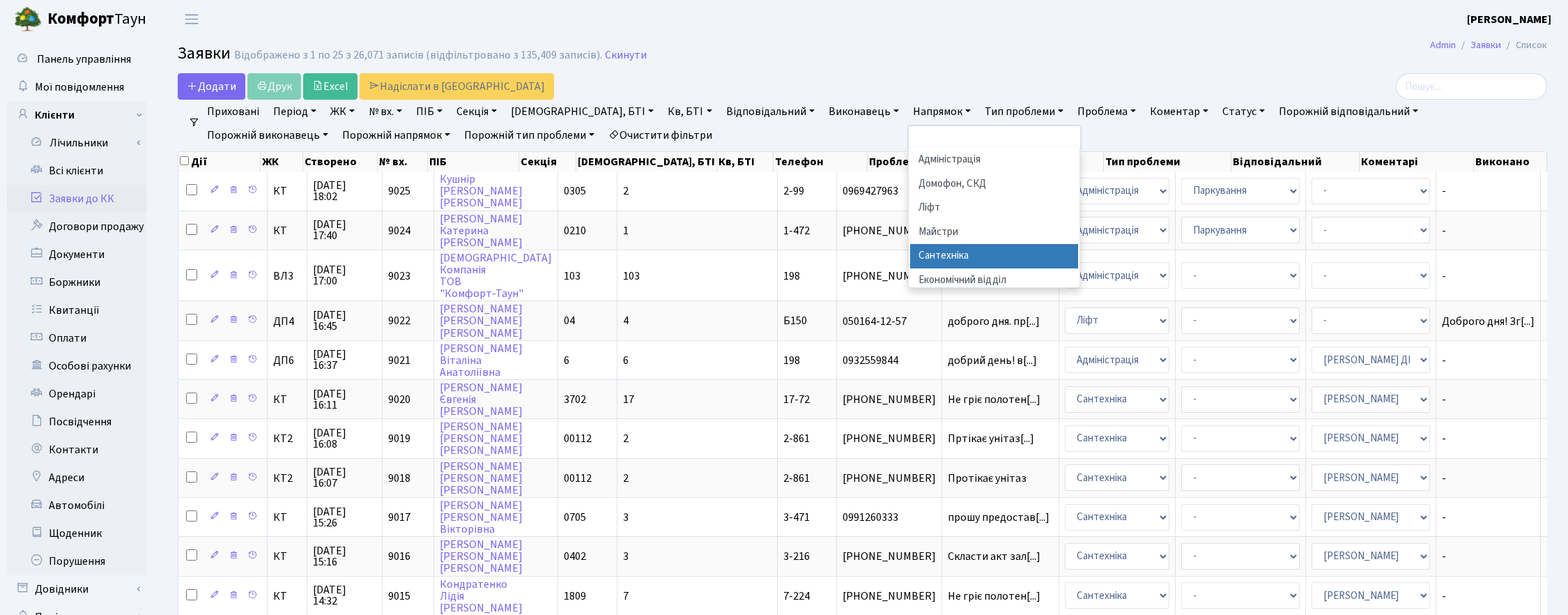
scroll to position [87, 0]
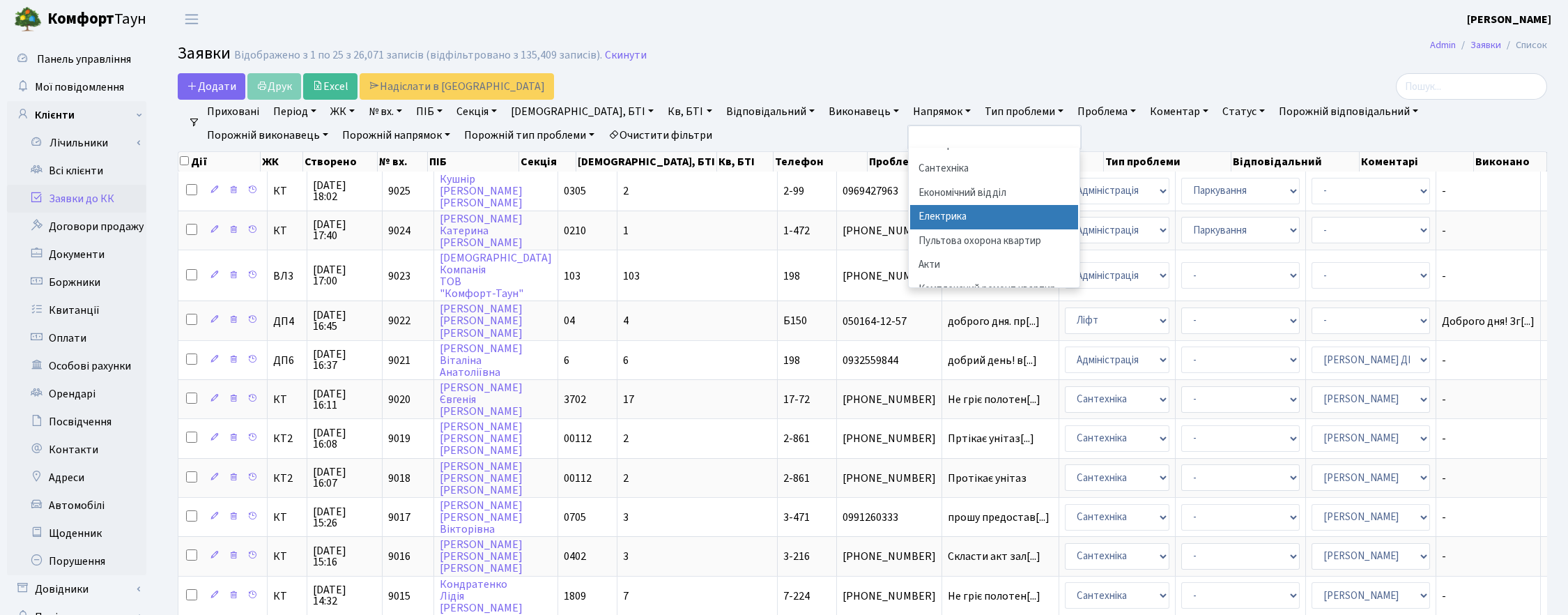
click at [910, 217] on li "Електрика" at bounding box center [994, 217] width 169 height 24
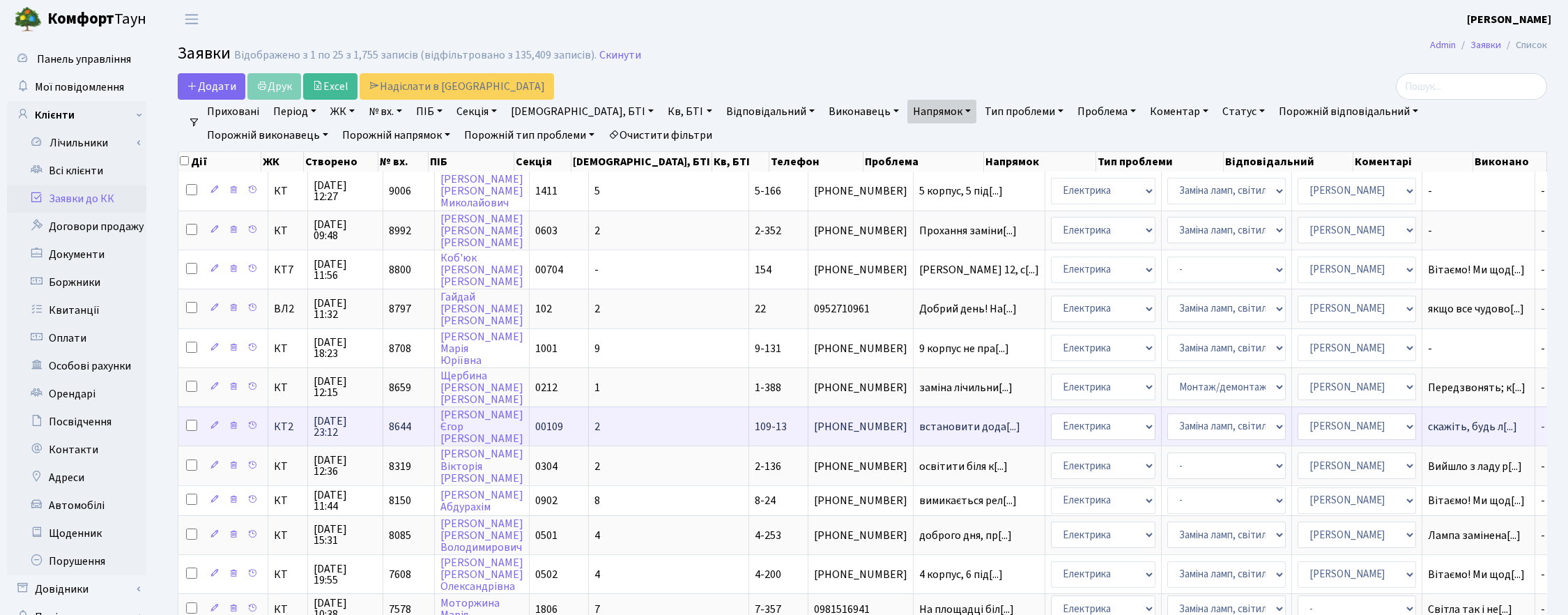
click at [339, 424] on span "02.10.2025 23:12" at bounding box center [345, 426] width 63 height 22
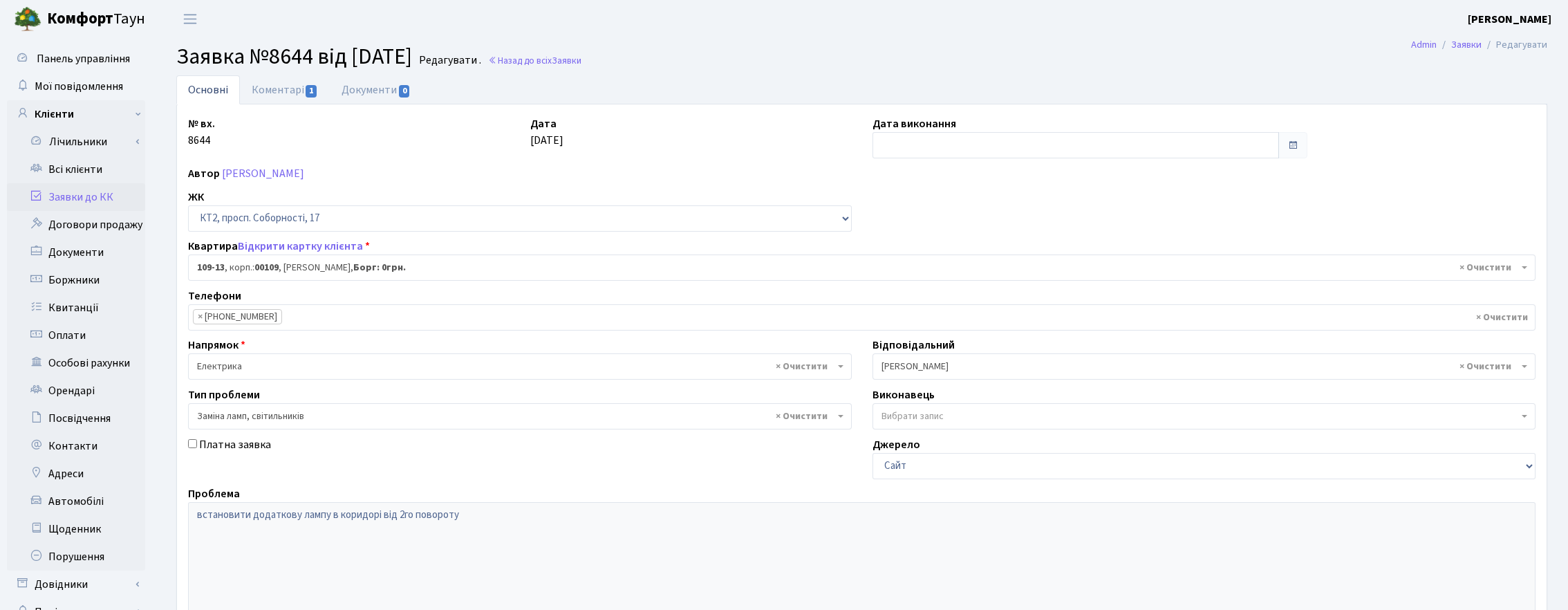
select select "16130"
select select "40"
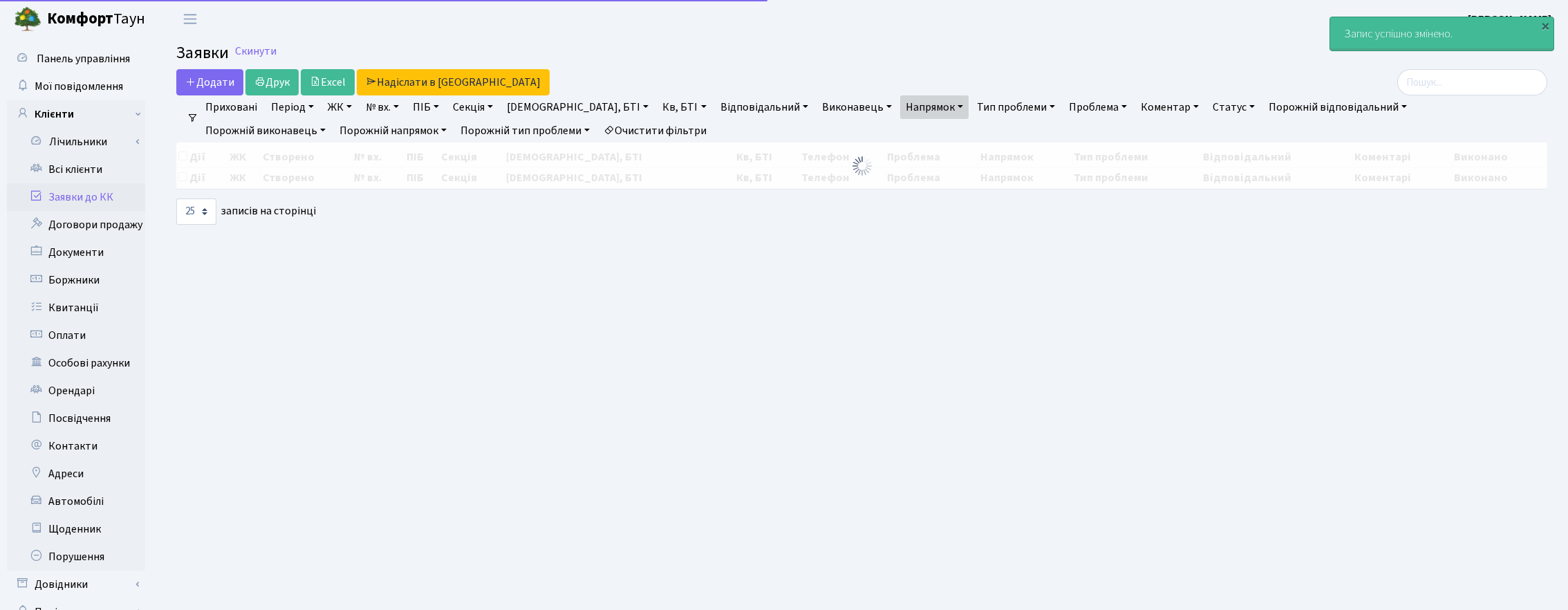
select select "25"
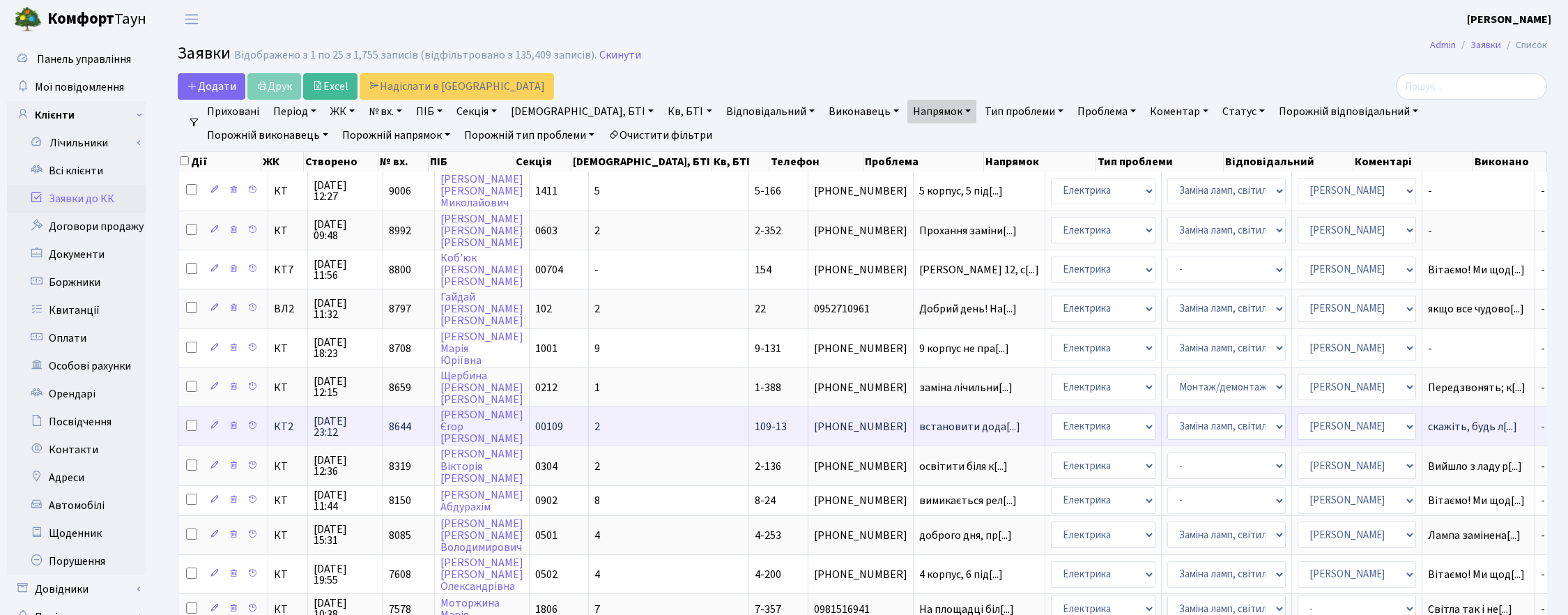
click at [336, 425] on span "[DATE] 23:12" at bounding box center [345, 426] width 63 height 22
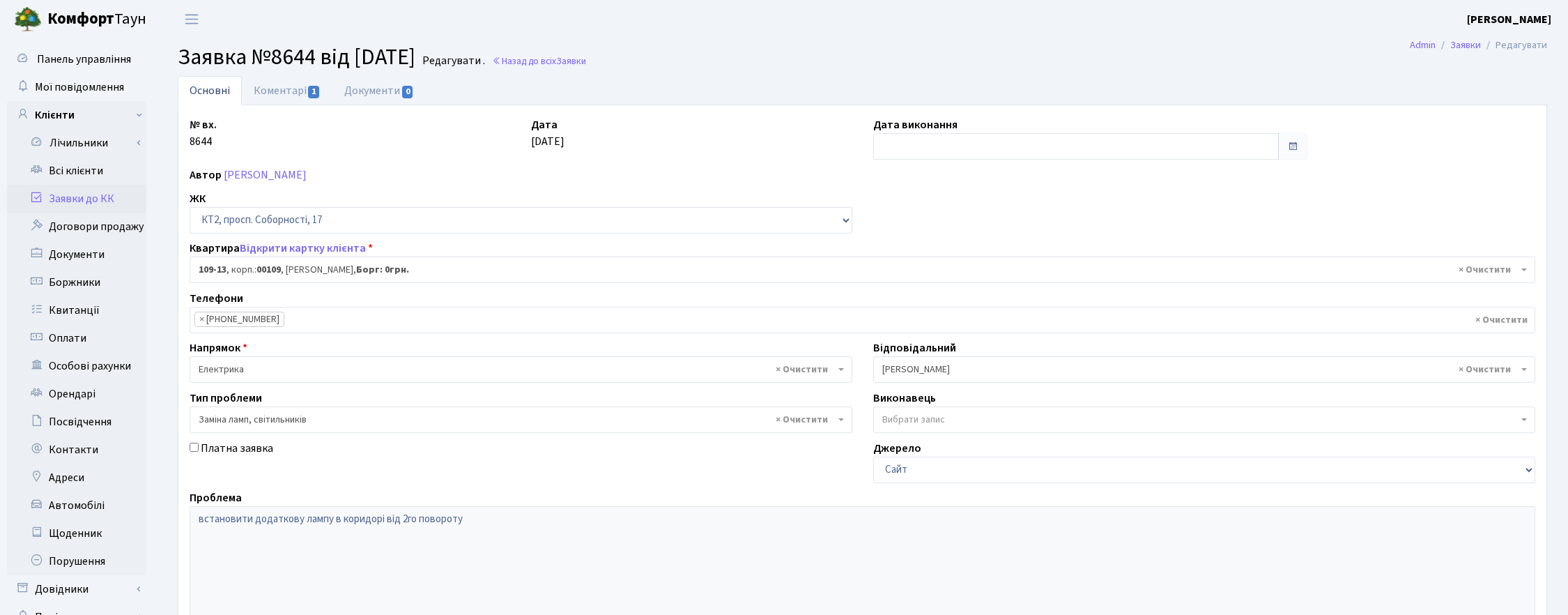
select select "16130"
select select "40"
click at [269, 85] on link "Коментарі 1" at bounding box center [286, 90] width 91 height 29
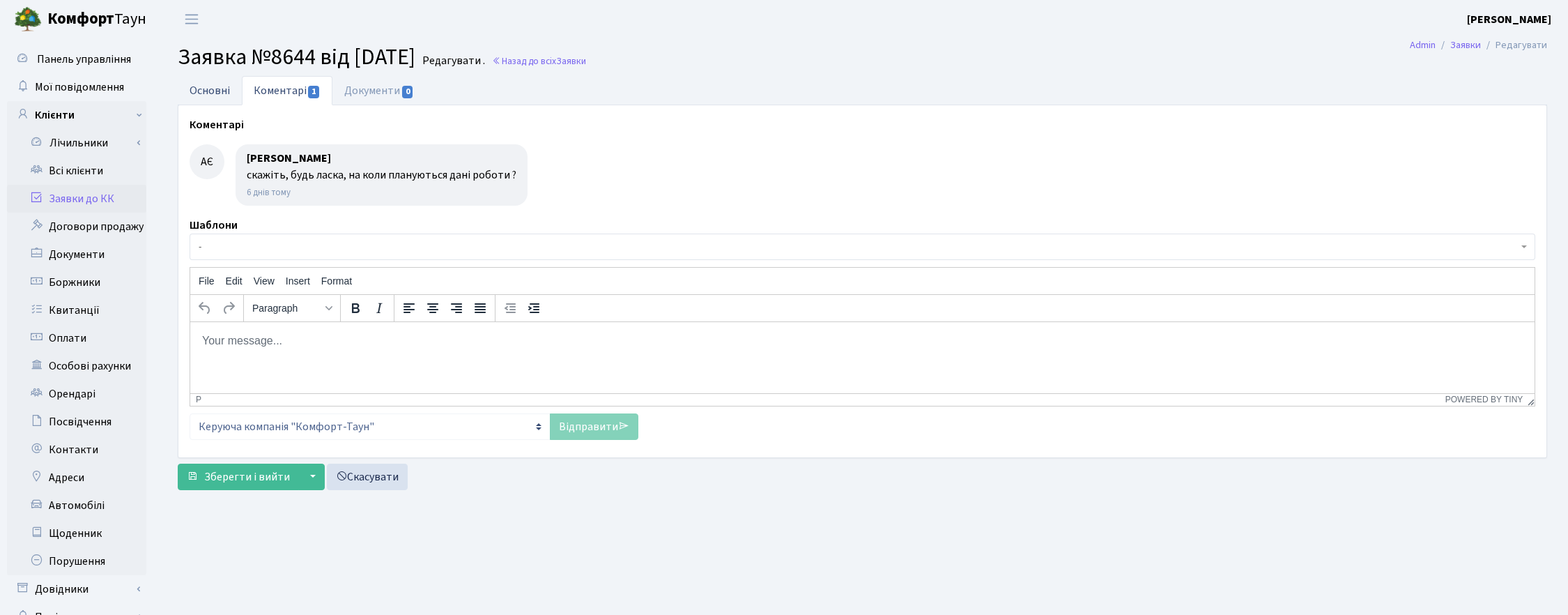
click at [213, 81] on link "Основні" at bounding box center [209, 90] width 64 height 29
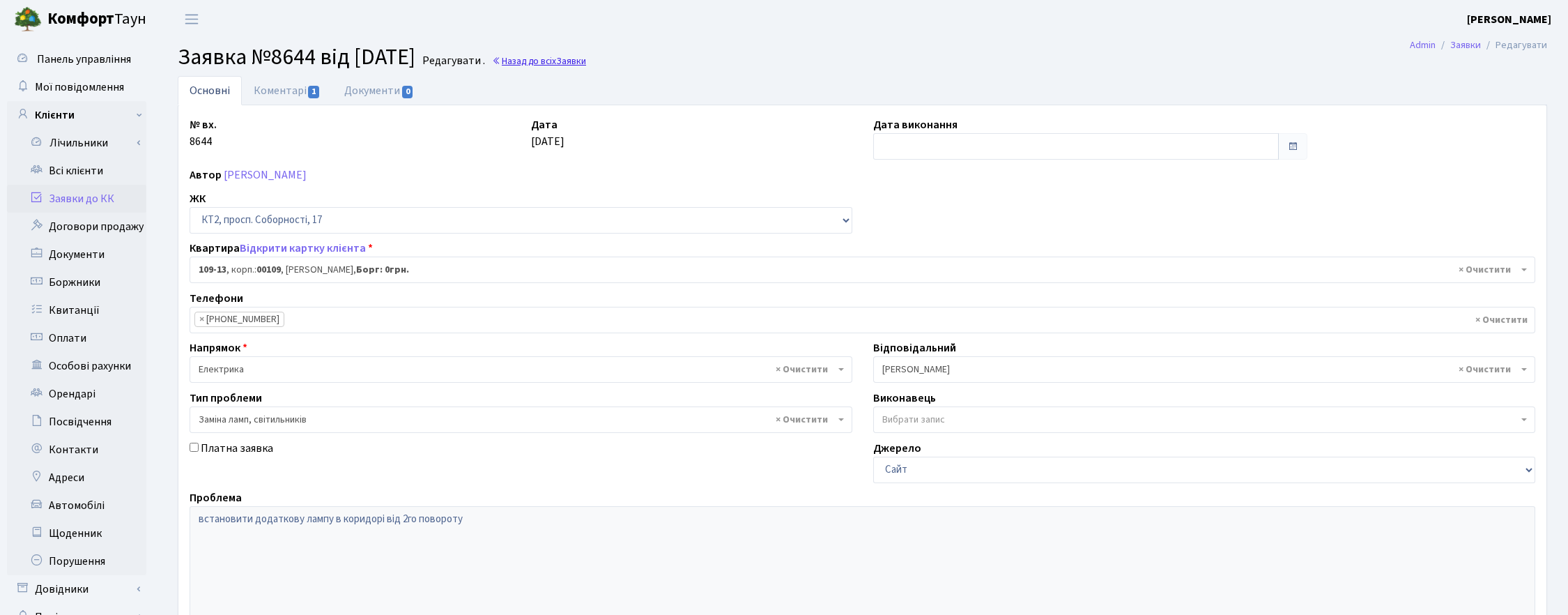
click at [582, 59] on link "Назад до всіх Заявки" at bounding box center [539, 61] width 94 height 13
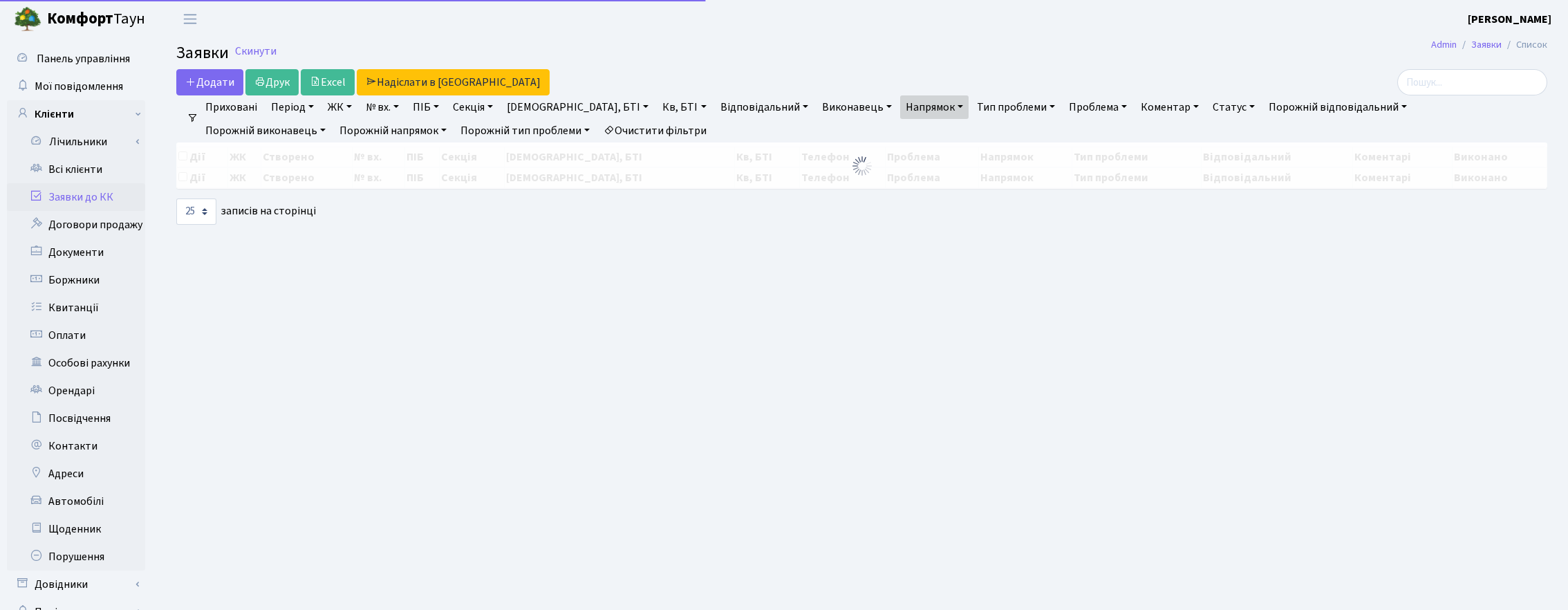
select select "25"
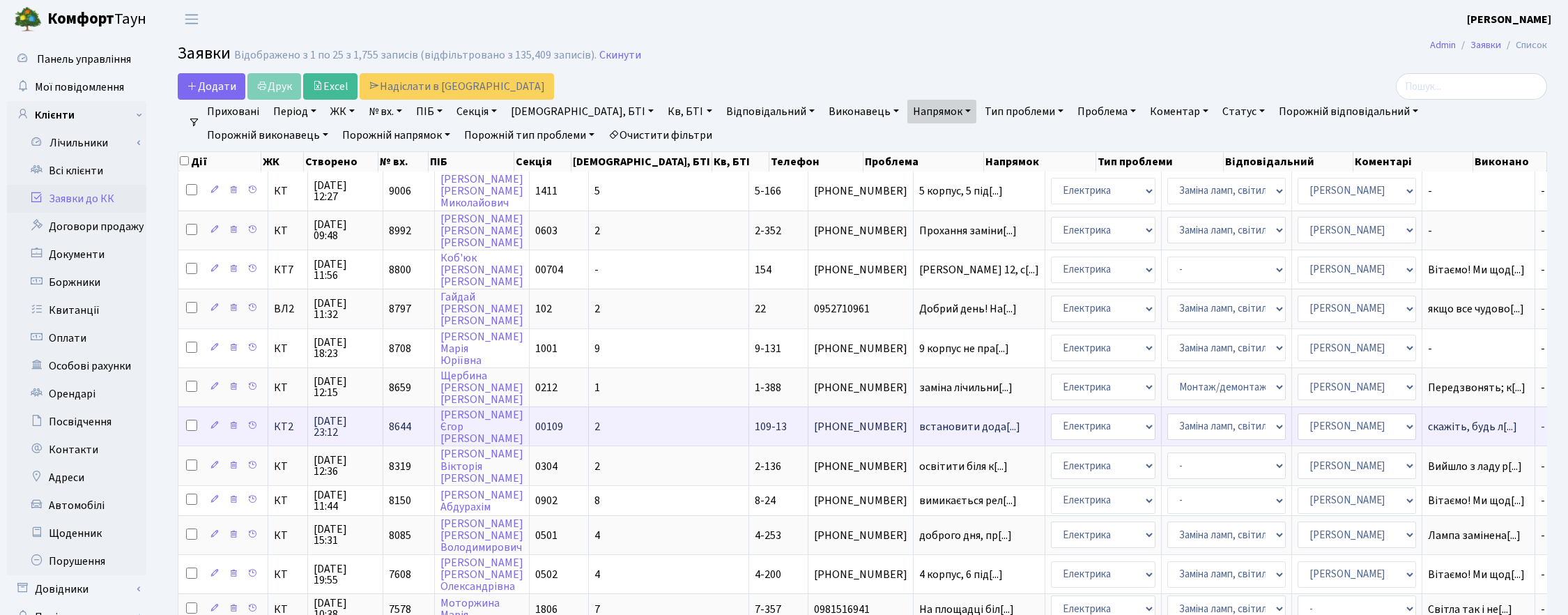
click at [189, 420] on input "checkbox" at bounding box center [191, 425] width 11 height 11
checkbox input "true"
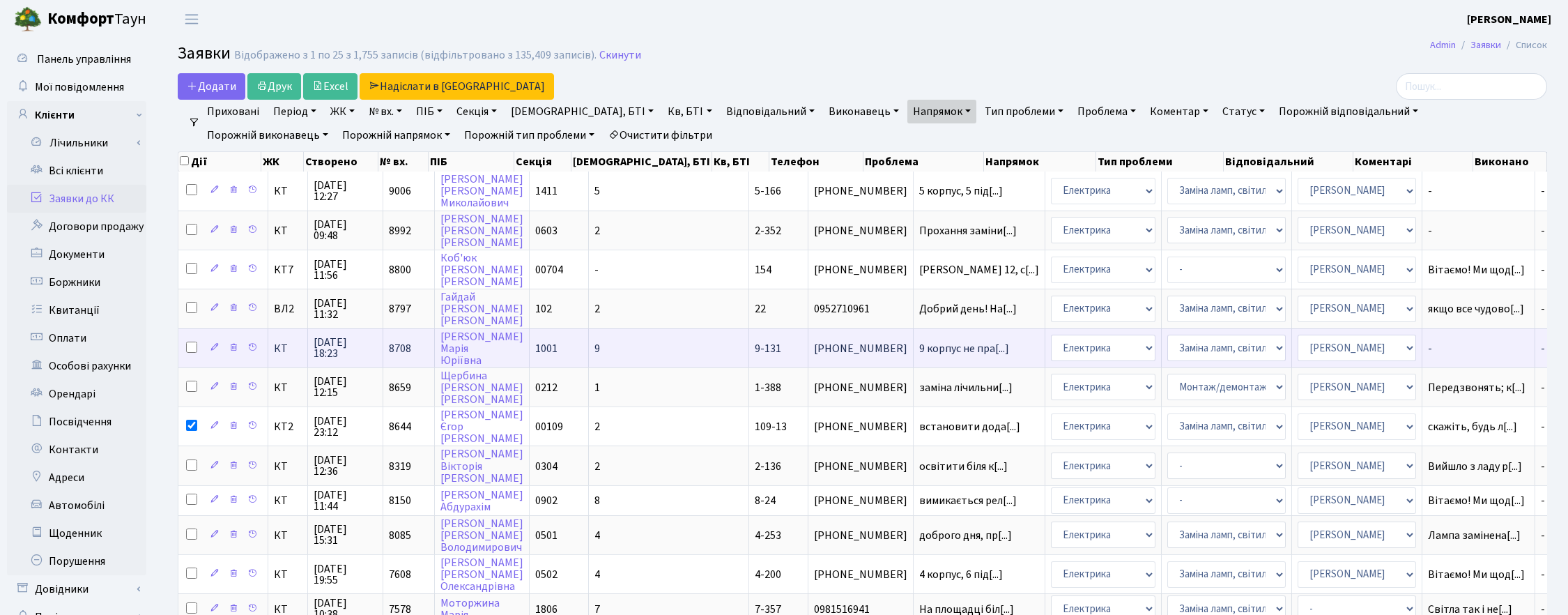
click at [189, 342] on input "checkbox" at bounding box center [191, 347] width 11 height 11
checkbox input "true"
click at [350, 345] on span "05.10.2025 18:23" at bounding box center [345, 348] width 63 height 22
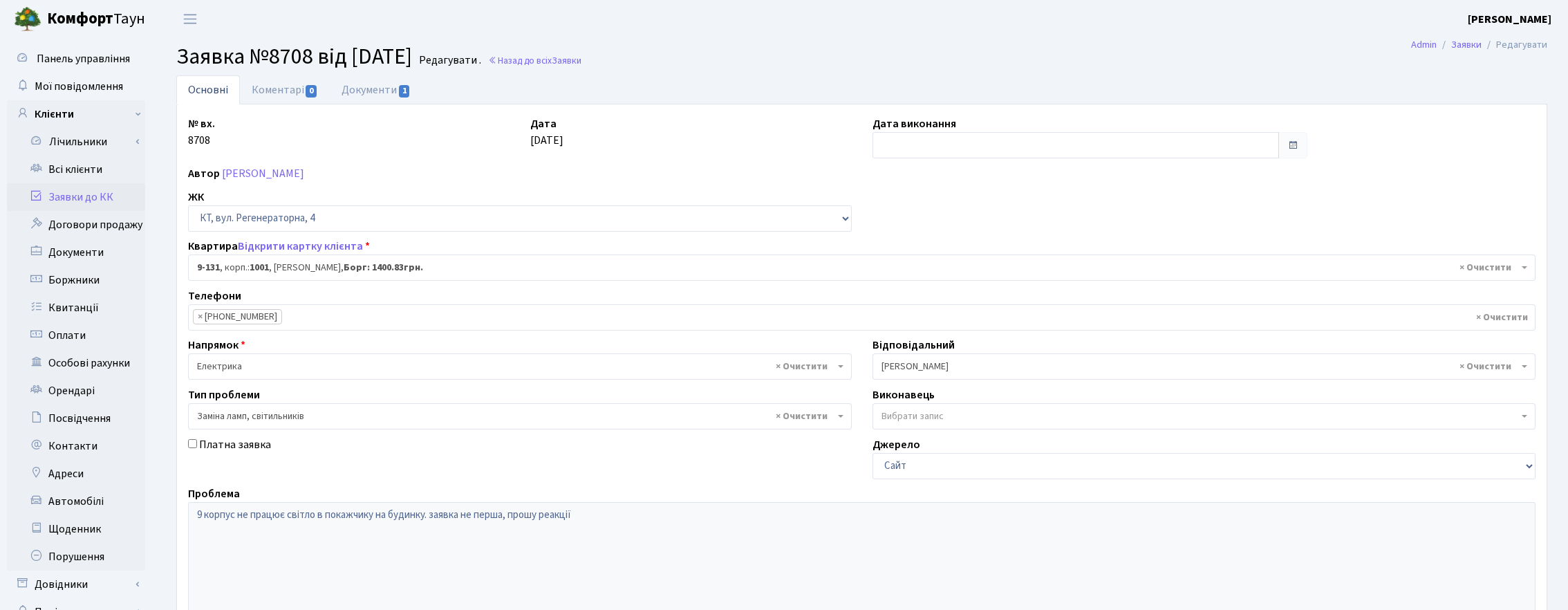
select select "6481"
select select "40"
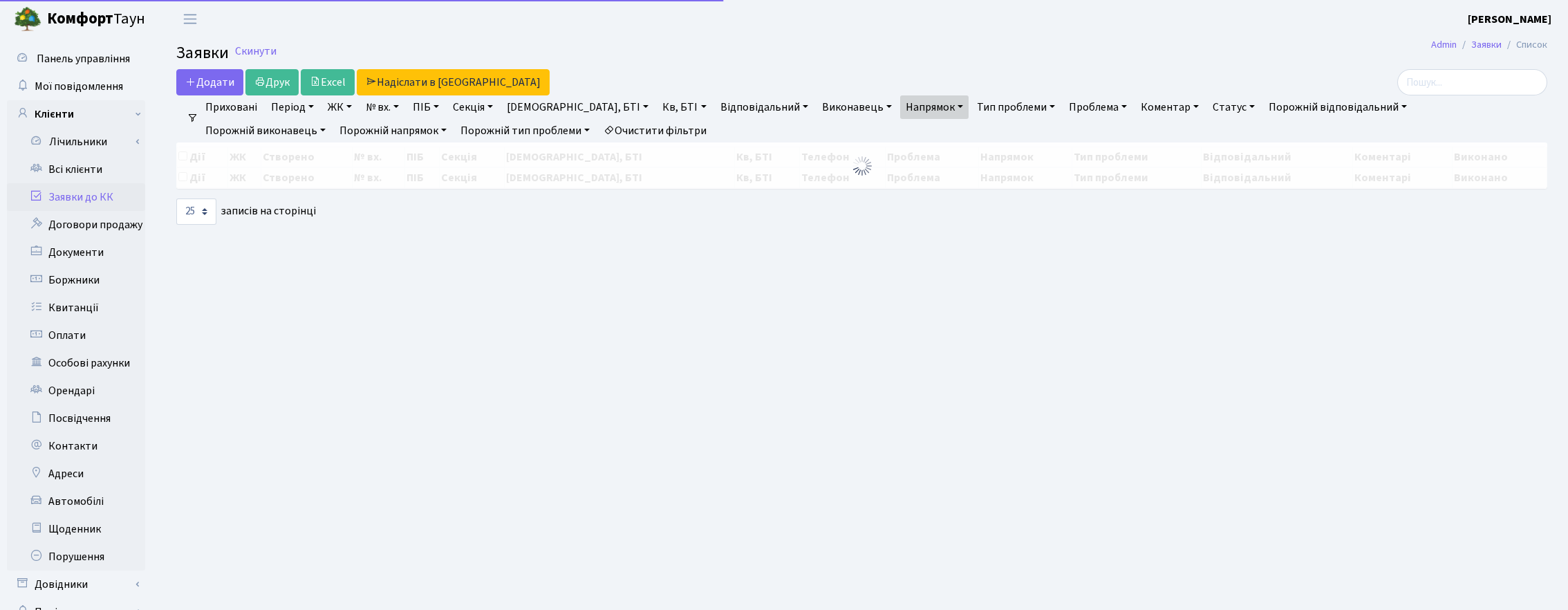
select select "25"
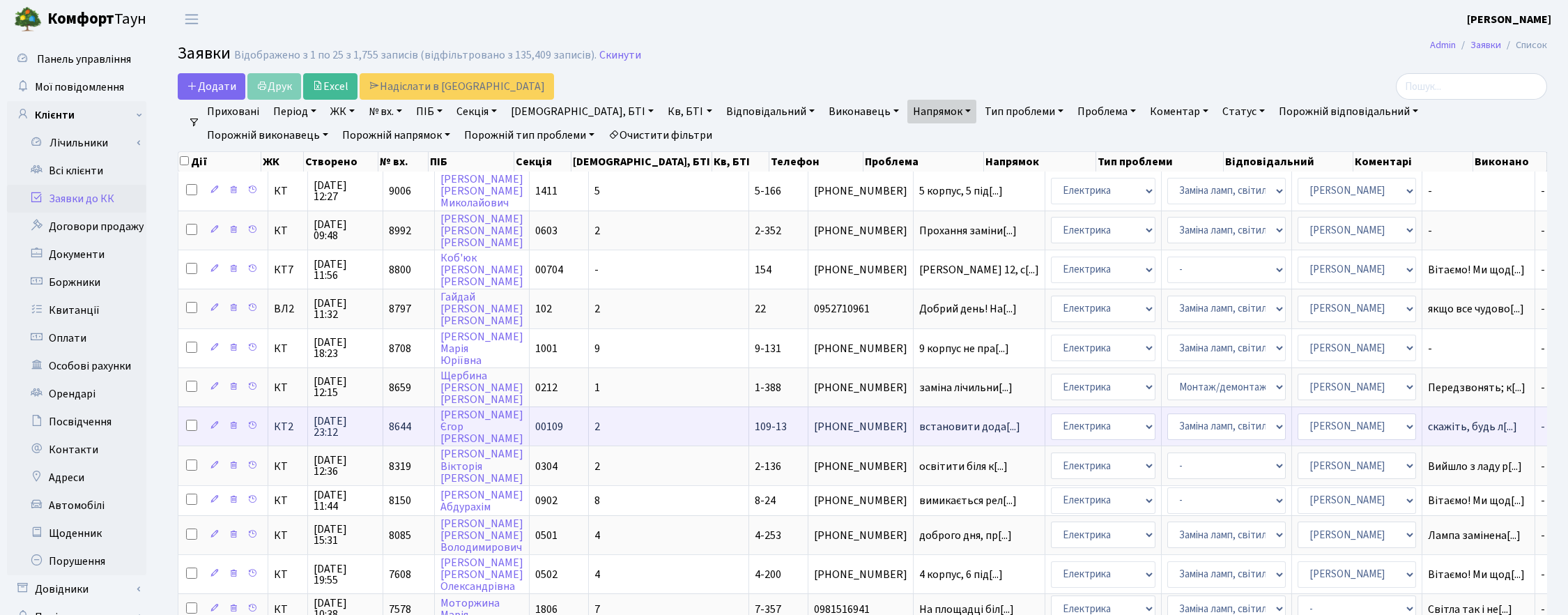
click at [191, 420] on input "checkbox" at bounding box center [191, 425] width 11 height 11
checkbox input "true"
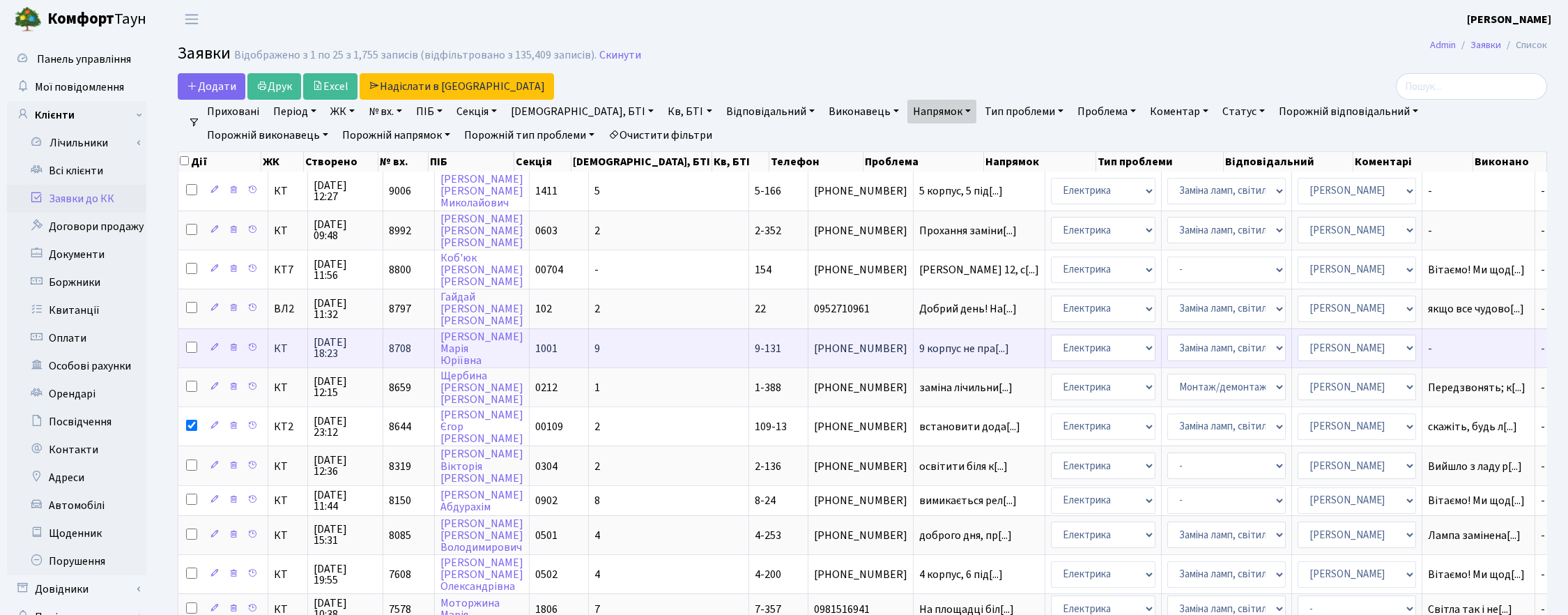
click at [191, 343] on input "checkbox" at bounding box center [191, 347] width 11 height 11
checkbox input "true"
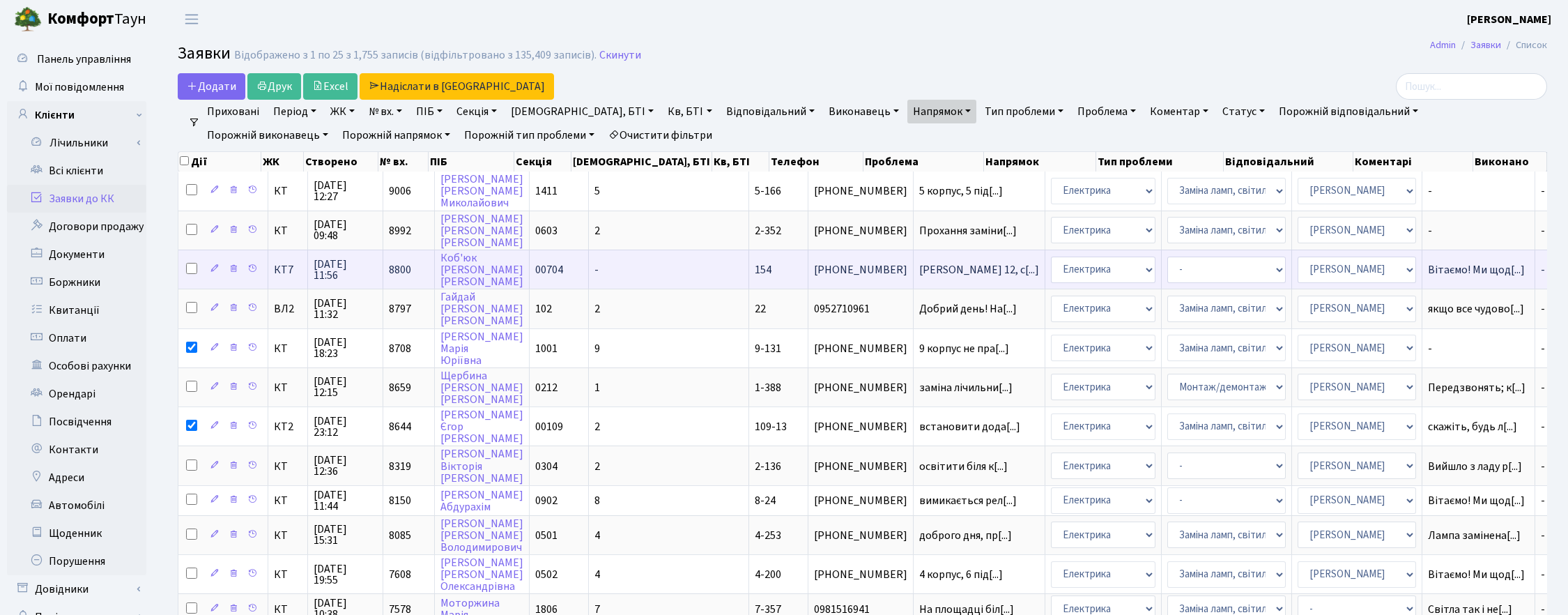
click at [190, 265] on input "checkbox" at bounding box center [191, 268] width 11 height 11
checkbox input "true"
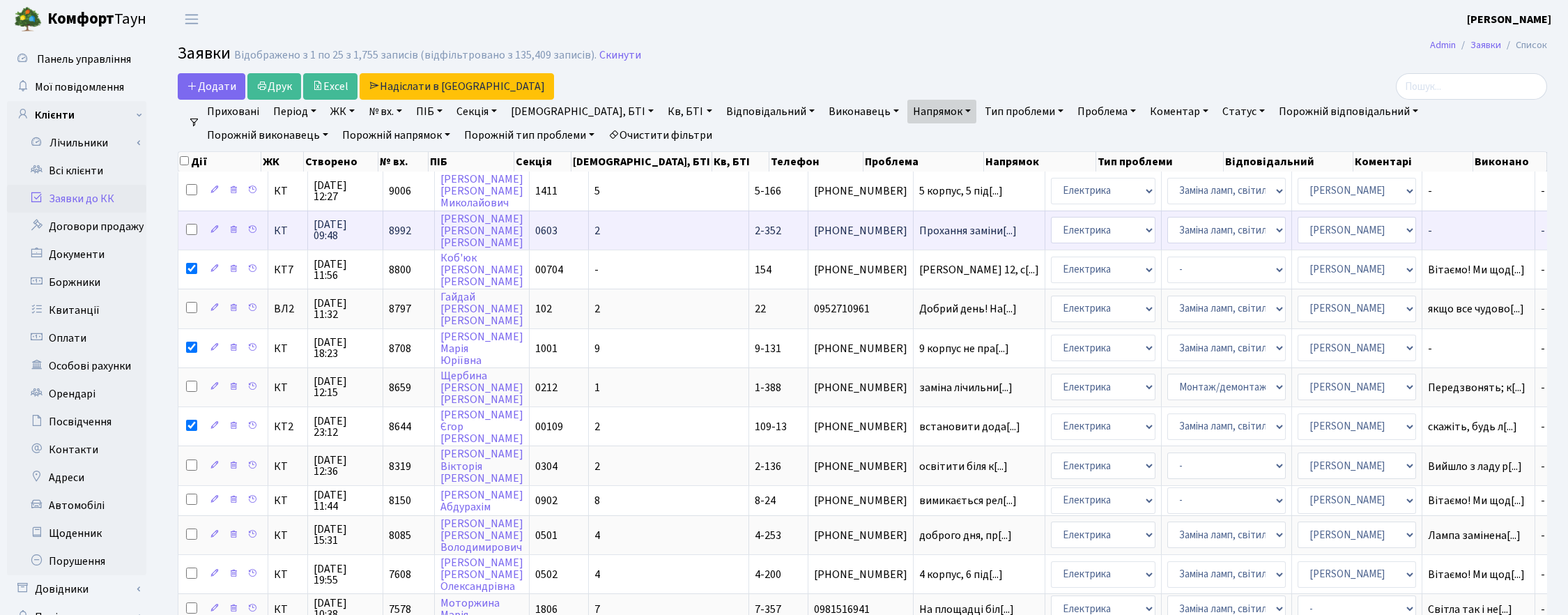
click at [188, 228] on input "checkbox" at bounding box center [191, 229] width 11 height 11
checkbox input "true"
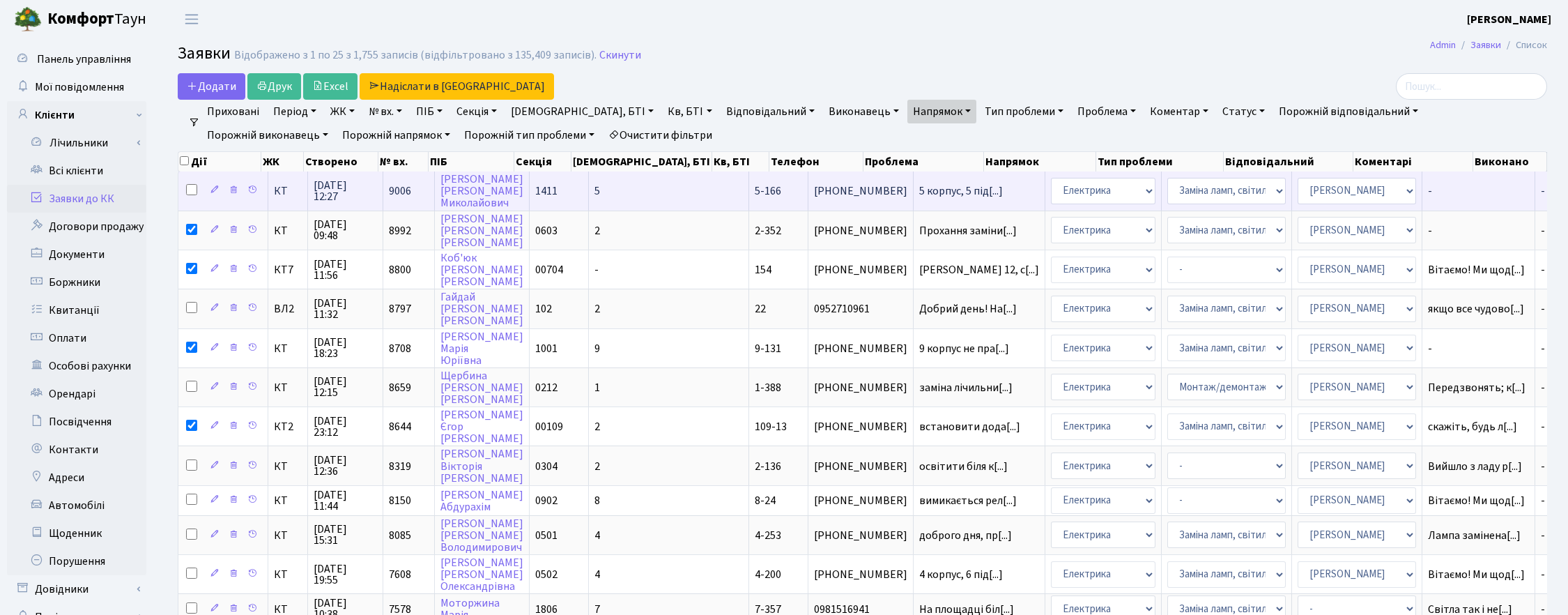
click at [191, 189] on input "checkbox" at bounding box center [191, 189] width 11 height 11
checkbox input "true"
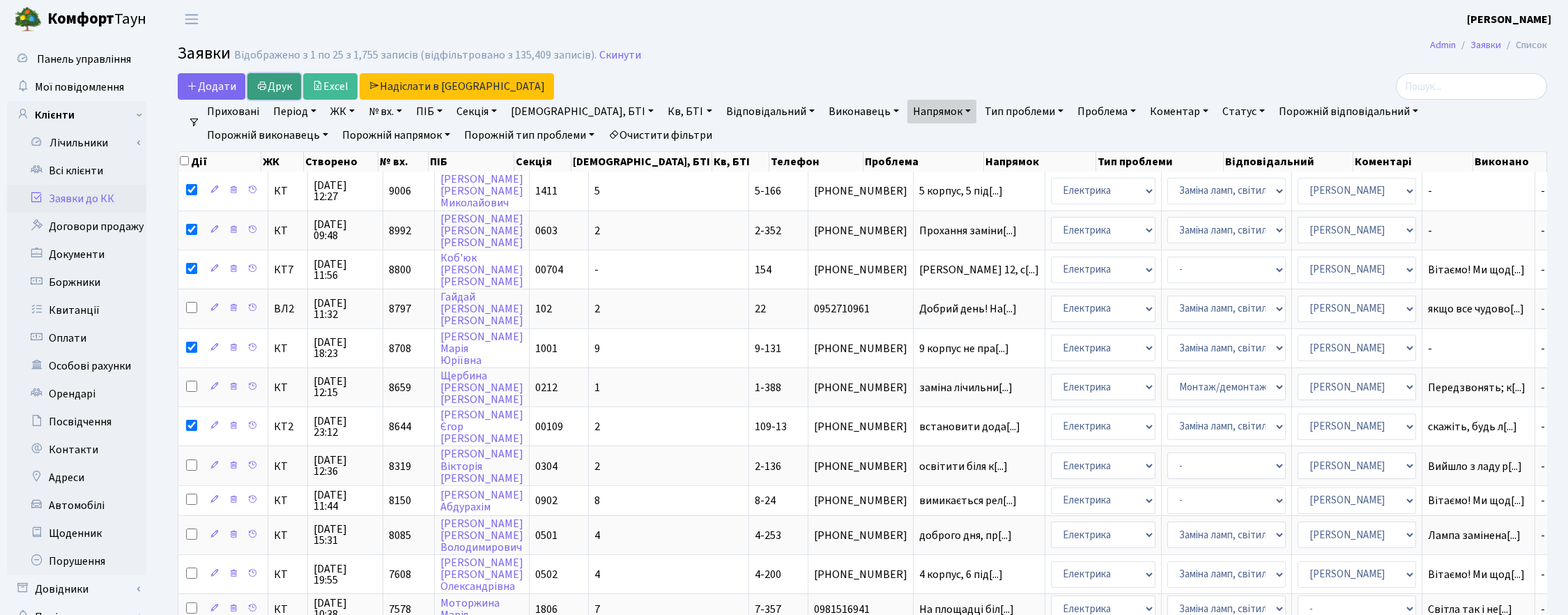
click at [280, 82] on link "Друк" at bounding box center [274, 86] width 54 height 27
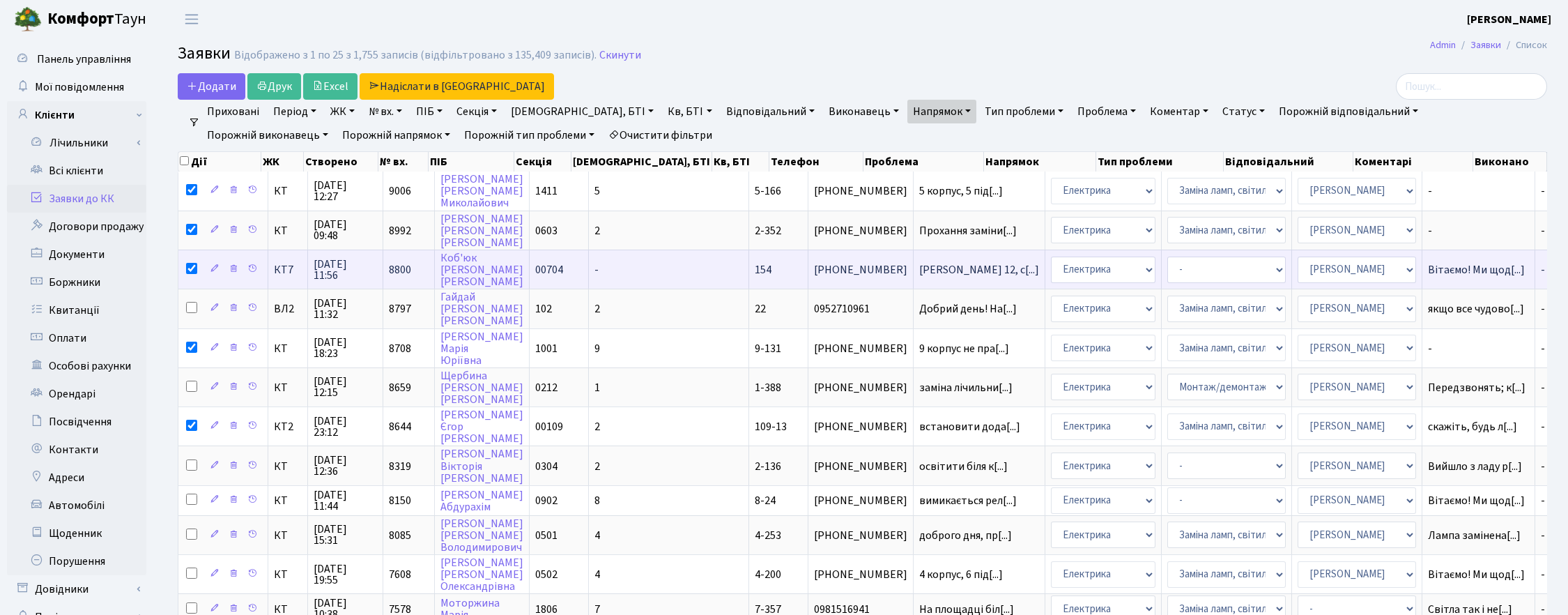
click at [339, 266] on span "08.10.2025 11:56" at bounding box center [345, 270] width 63 height 22
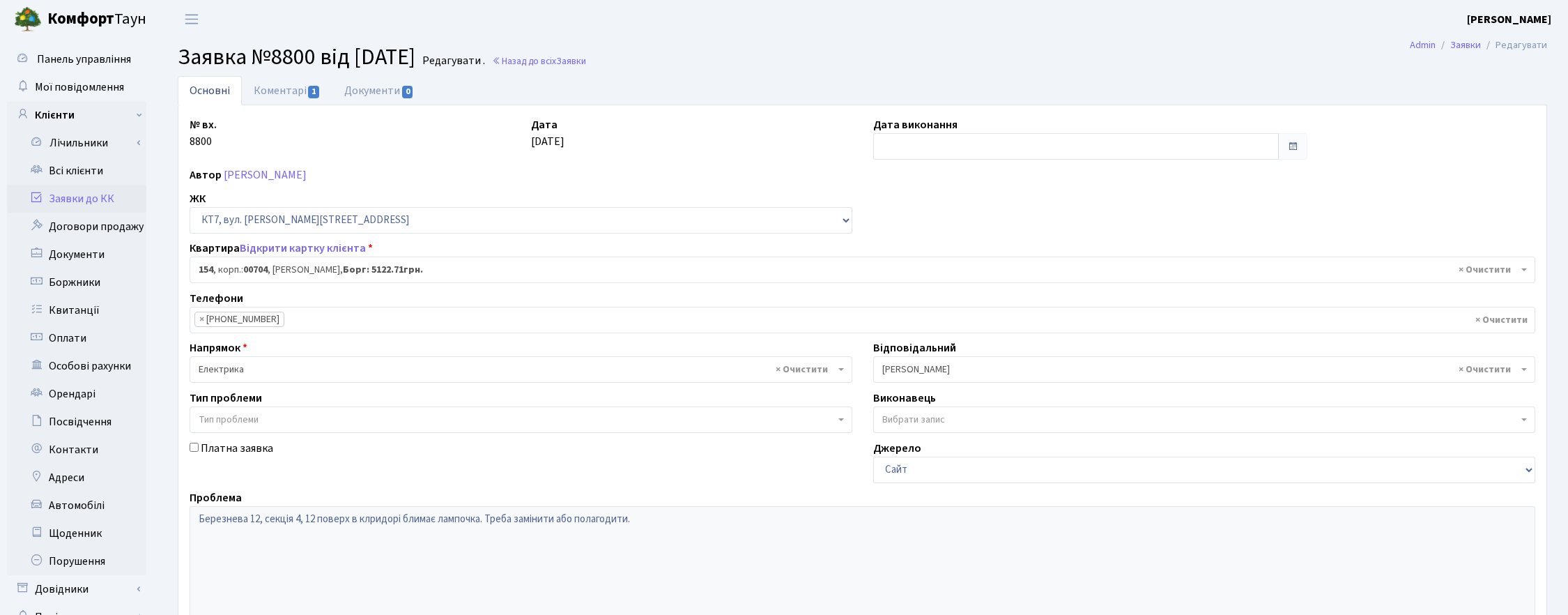
select select "18557"
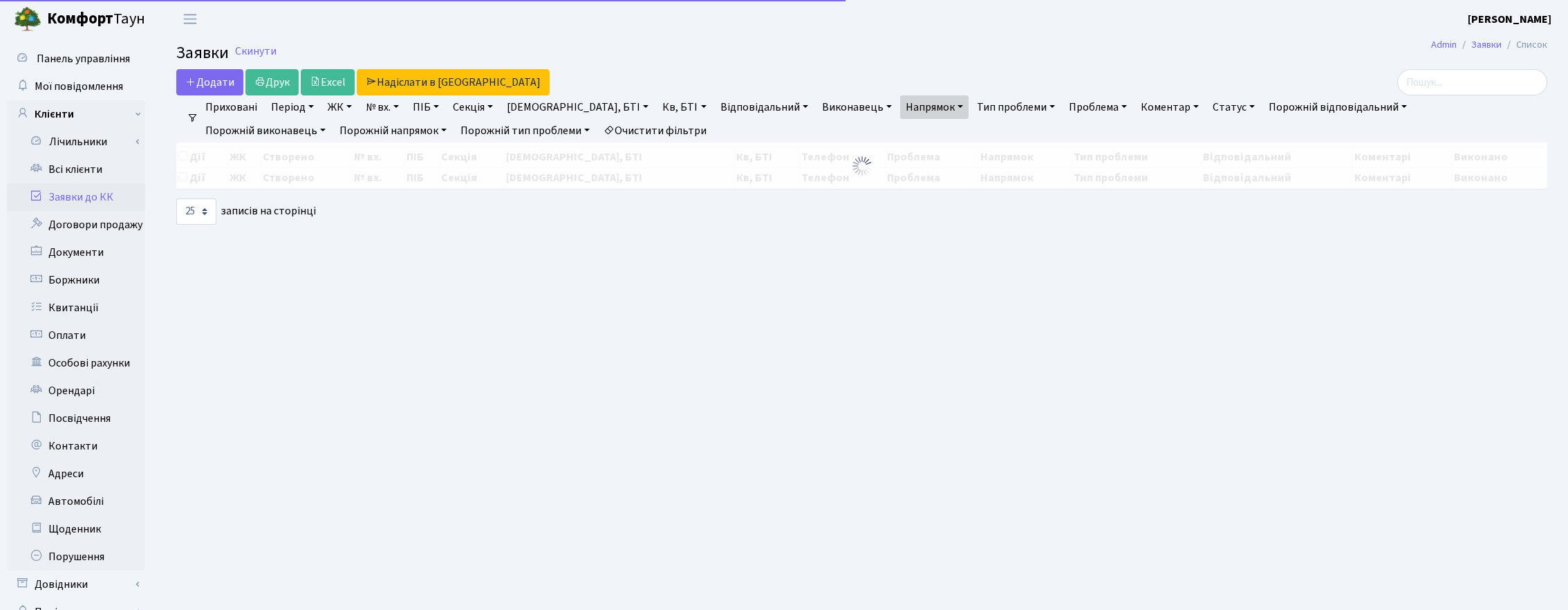
select select "25"
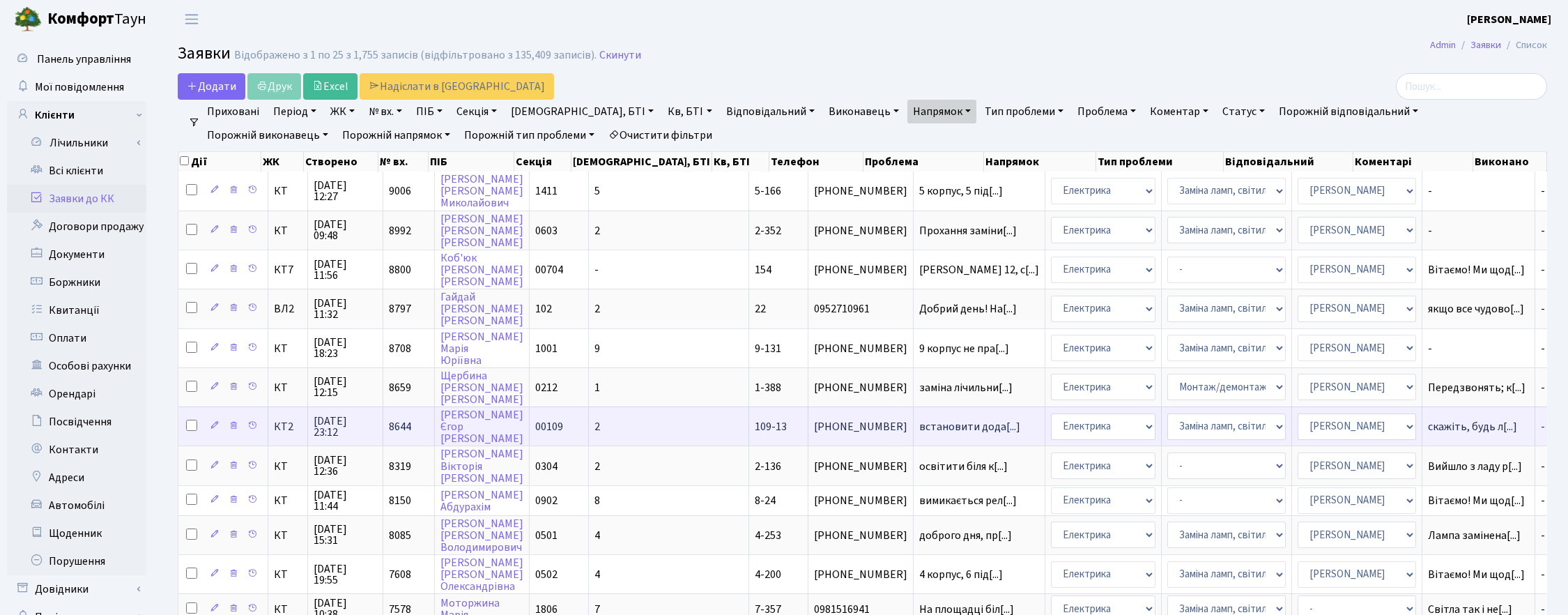
click at [194, 420] on input "checkbox" at bounding box center [191, 425] width 11 height 11
checkbox input "true"
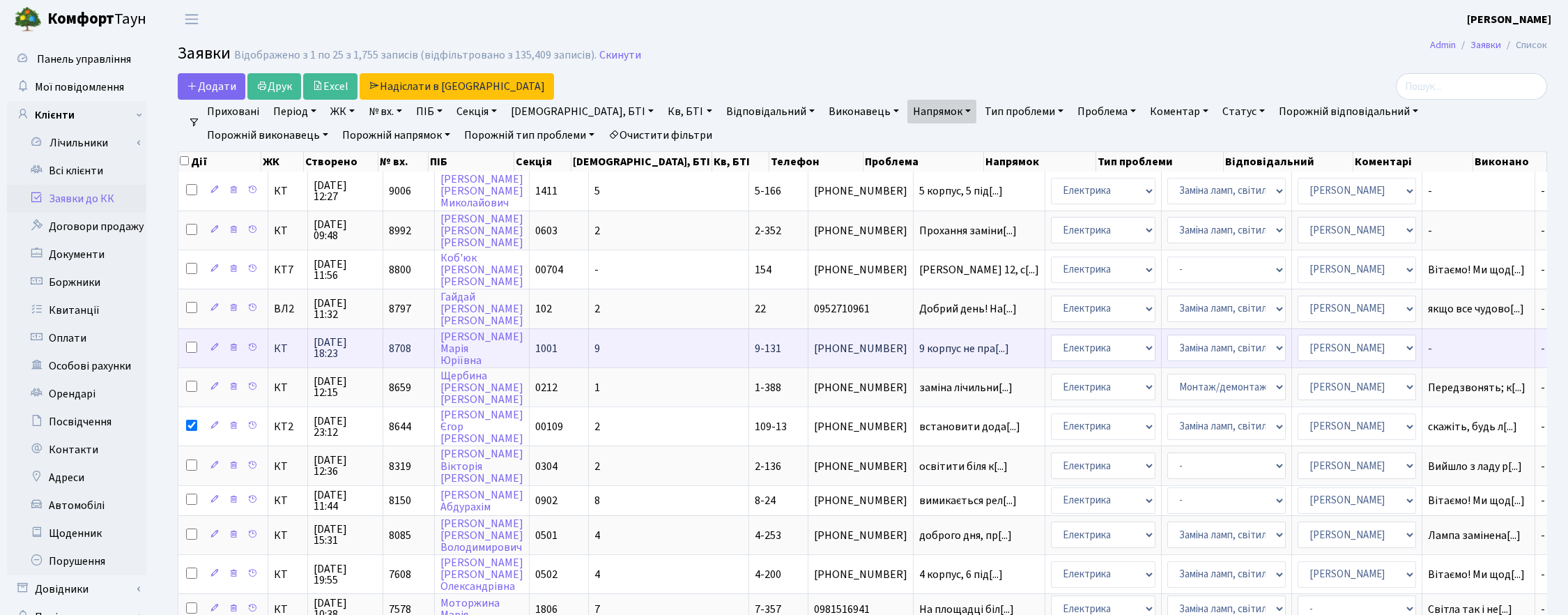
click at [192, 342] on input "checkbox" at bounding box center [191, 347] width 11 height 11
checkbox input "true"
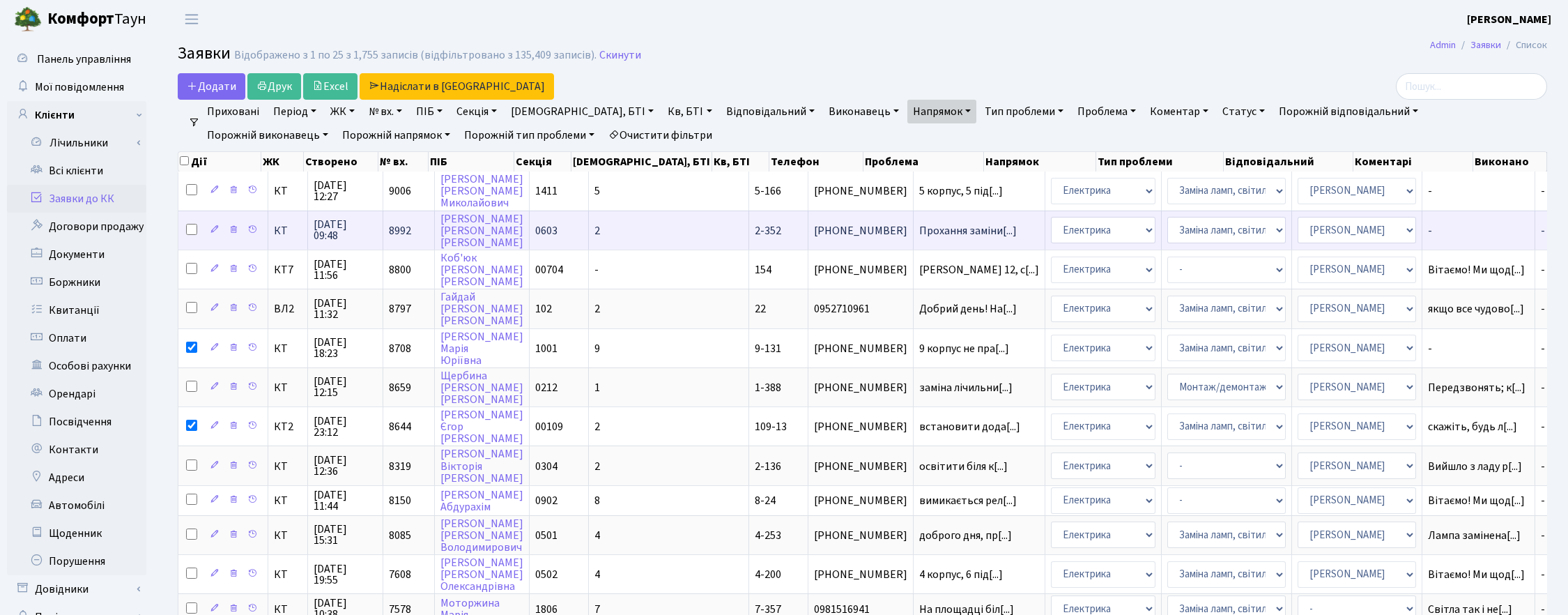
click at [188, 225] on input "checkbox" at bounding box center [191, 229] width 11 height 11
checkbox input "true"
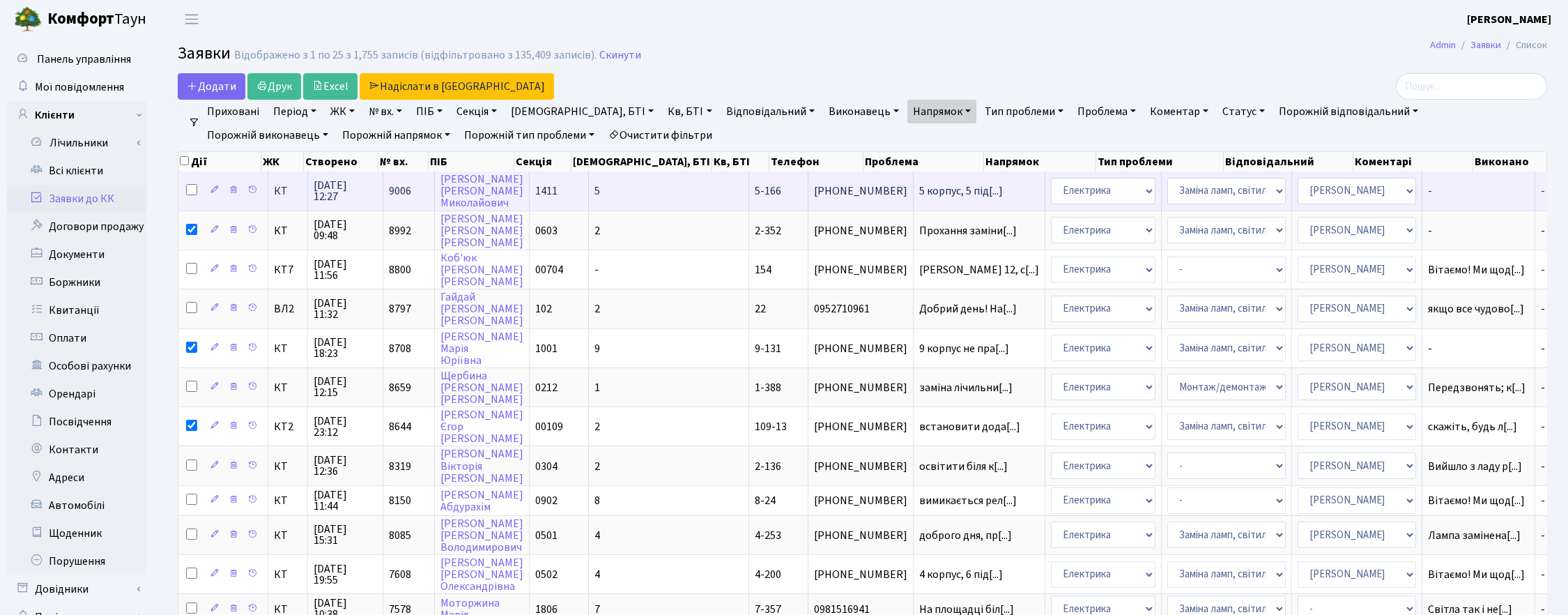
click at [189, 194] on input "checkbox" at bounding box center [191, 189] width 11 height 11
checkbox input "true"
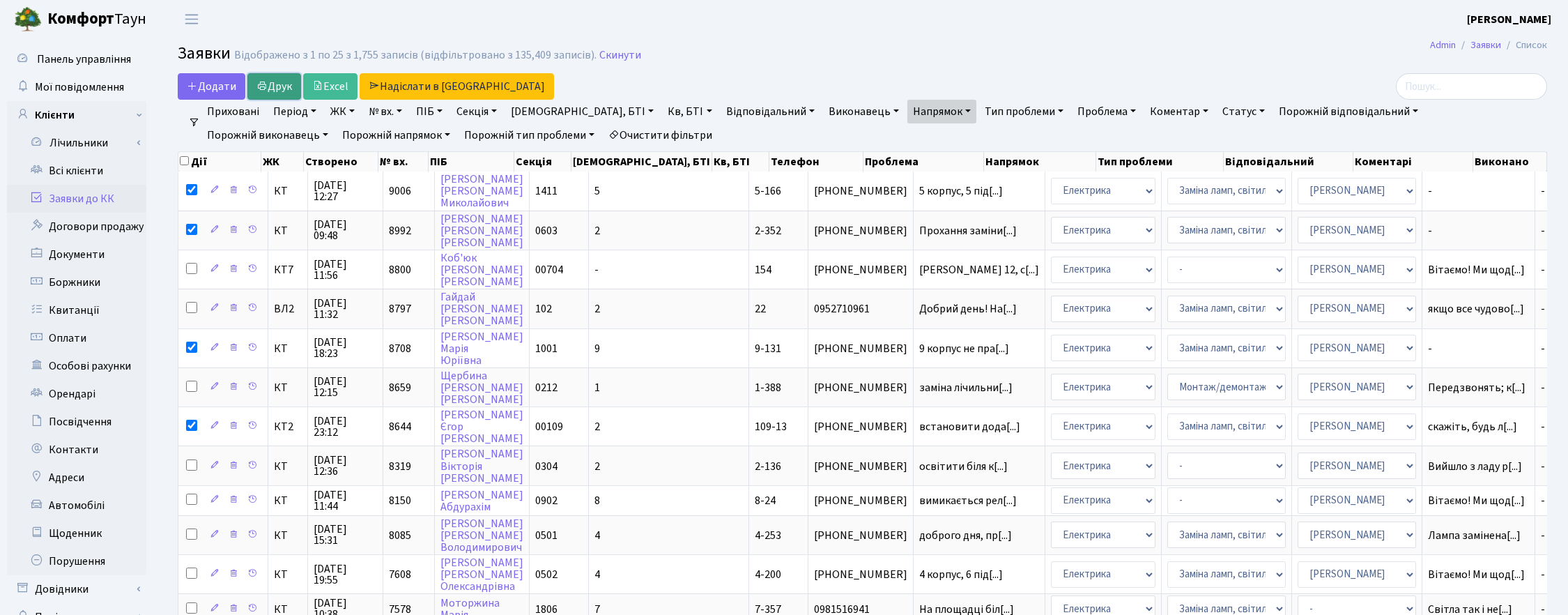
click at [282, 79] on link "Друк" at bounding box center [274, 86] width 54 height 27
click at [183, 162] on input "checkbox" at bounding box center [184, 161] width 9 height 9
checkbox input "true"
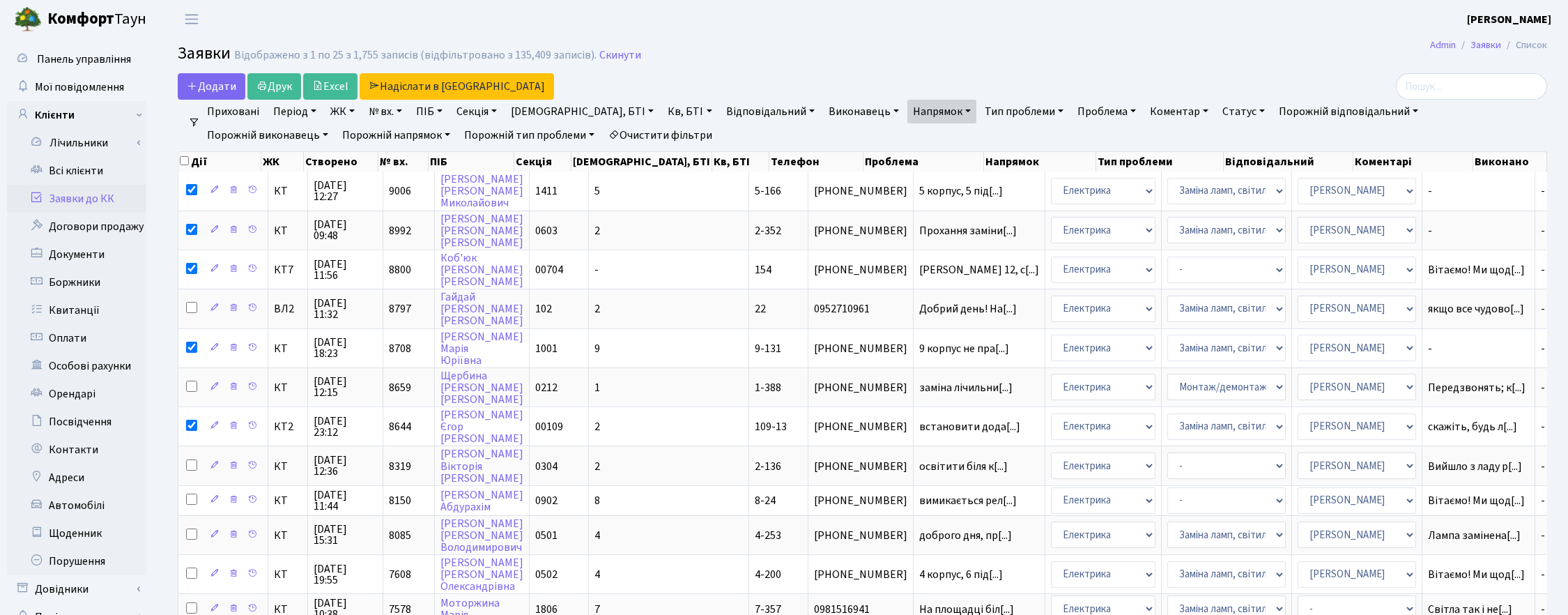
checkbox input "true"
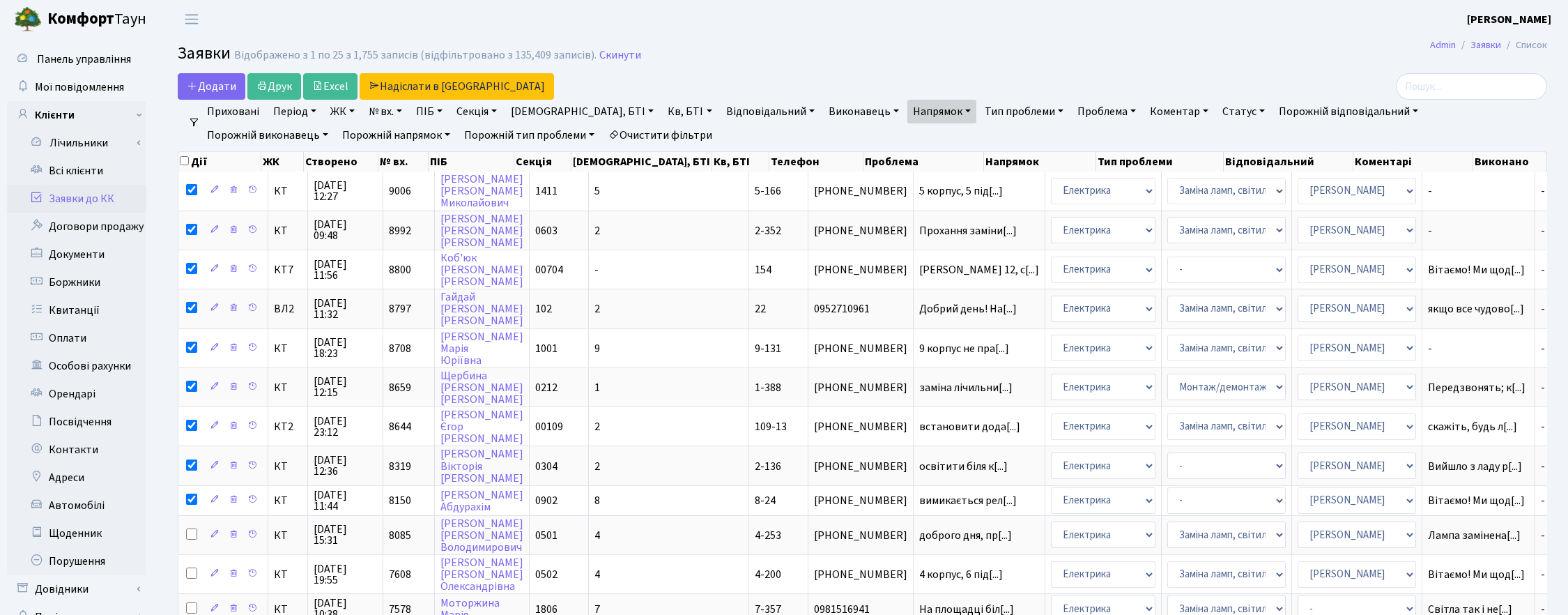
checkbox input "true"
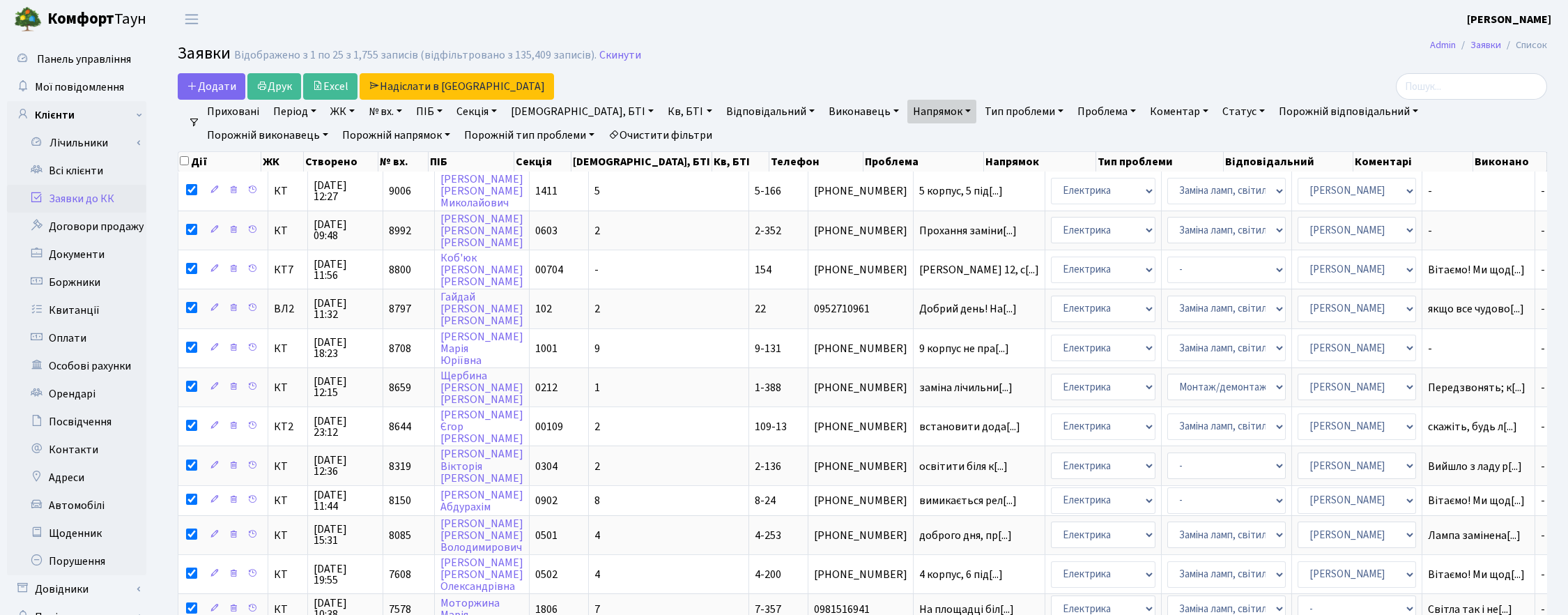
checkbox input "true"
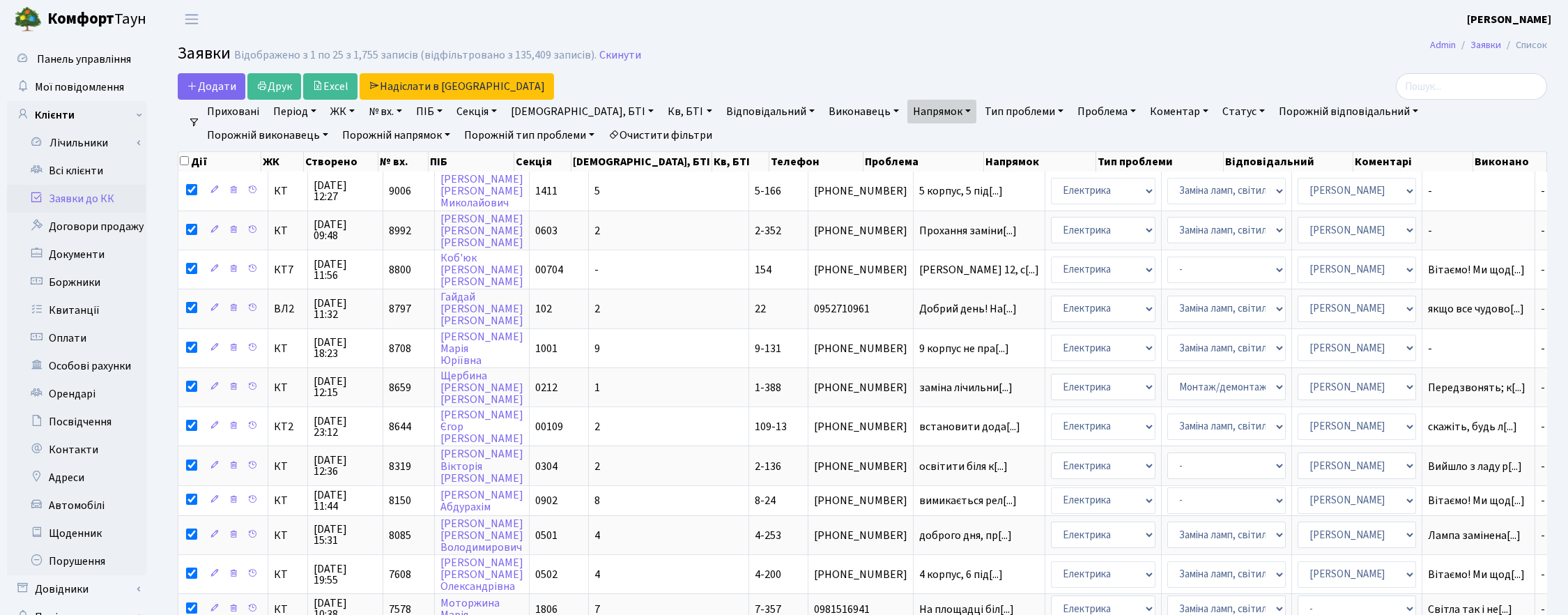
checkbox input "true"
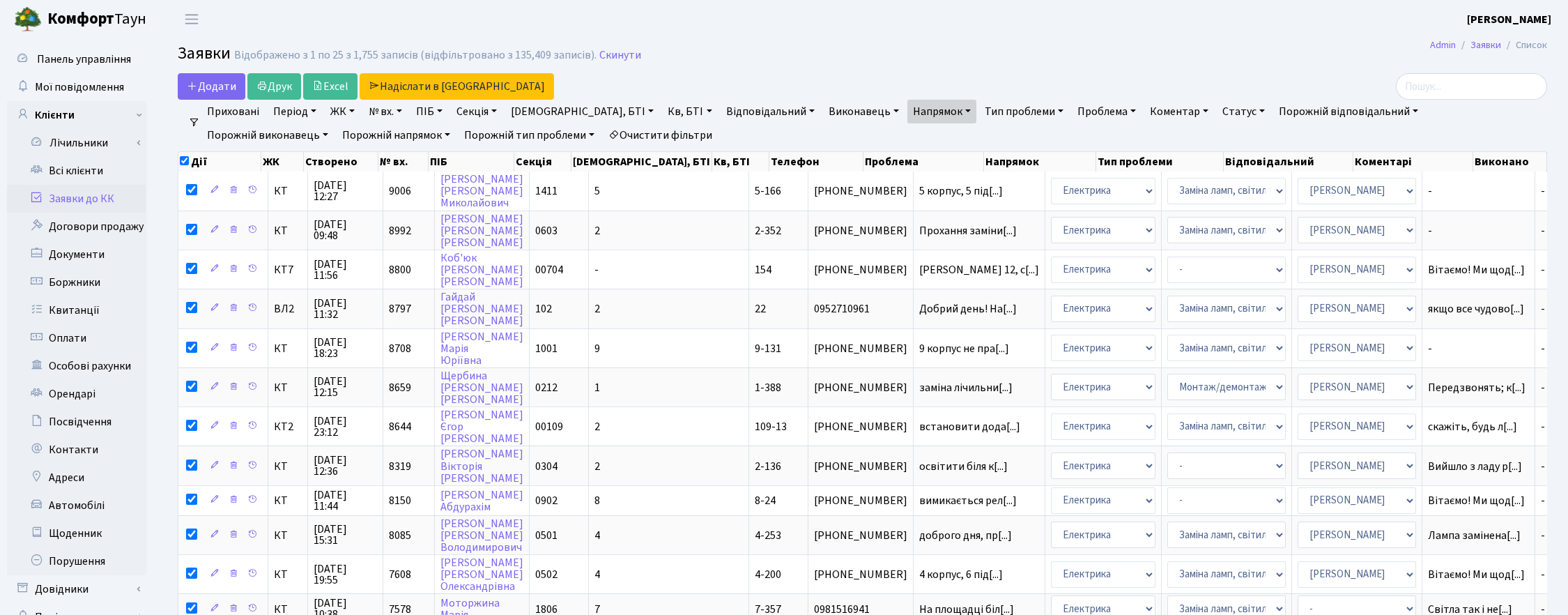
click at [183, 162] on input "checkbox" at bounding box center [184, 161] width 9 height 9
checkbox input "false"
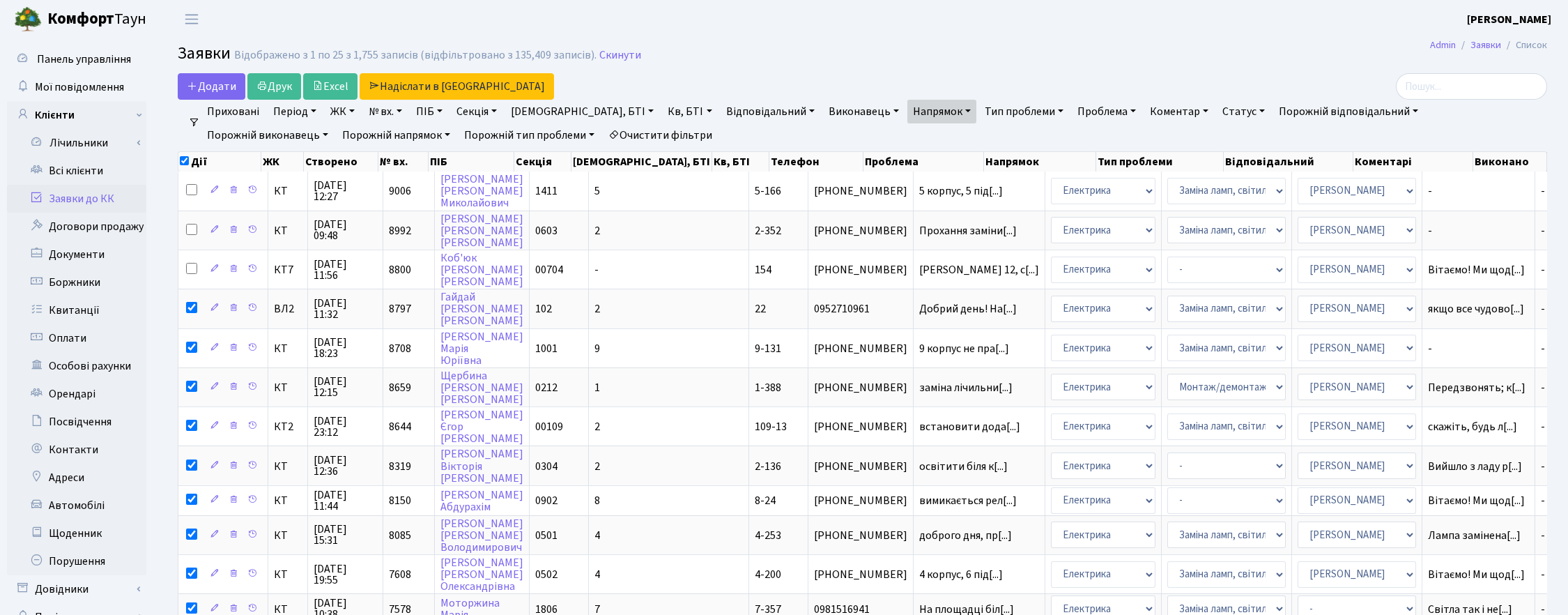
checkbox input "false"
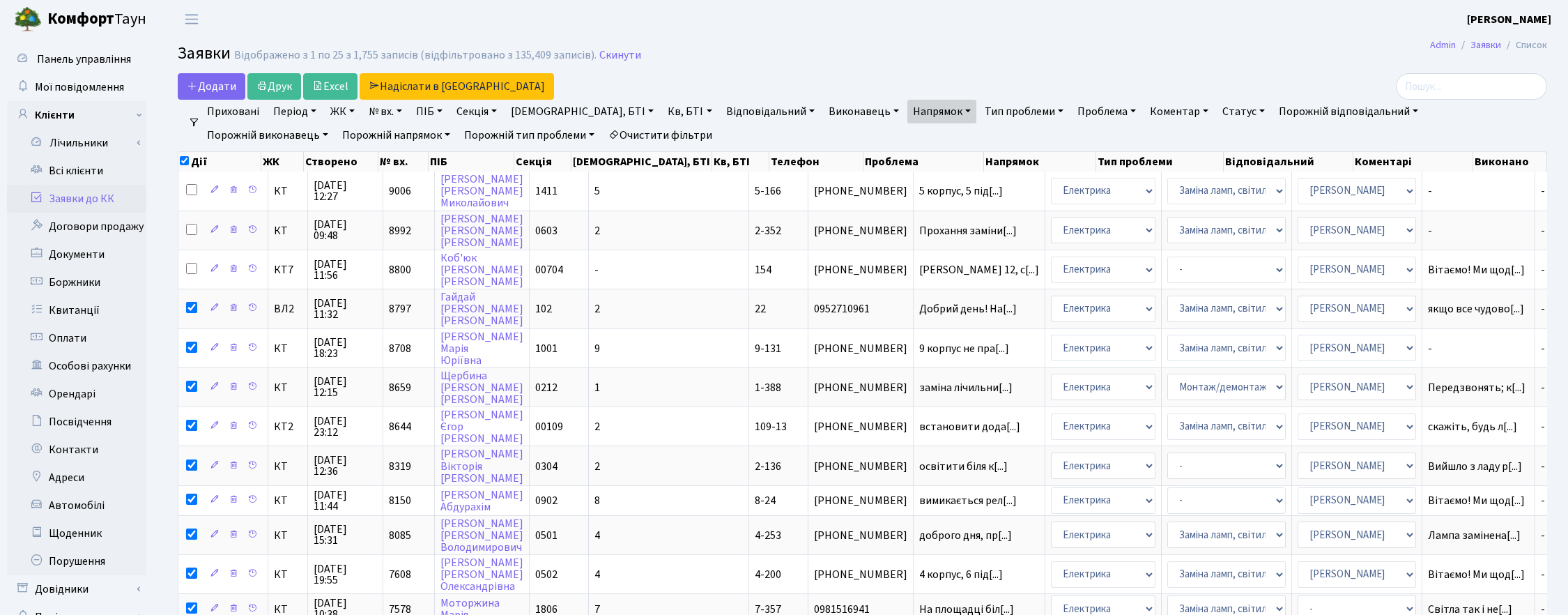
checkbox input "false"
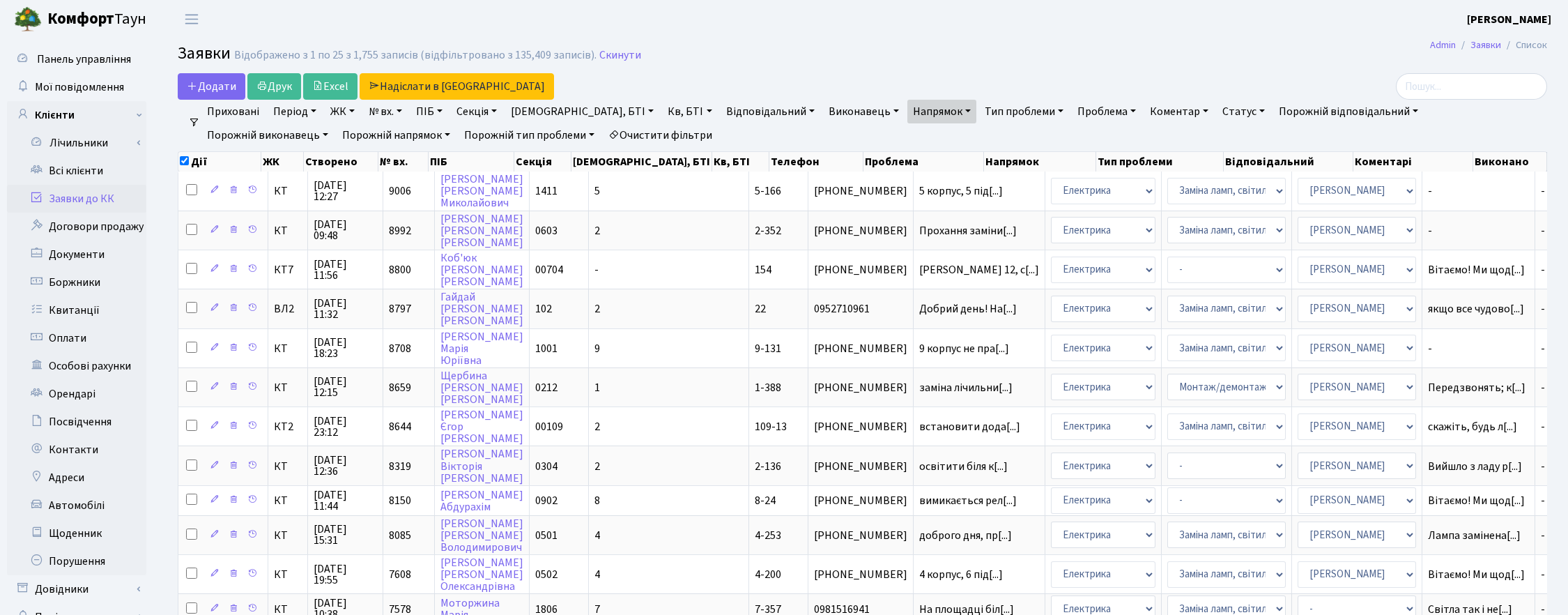
checkbox input "false"
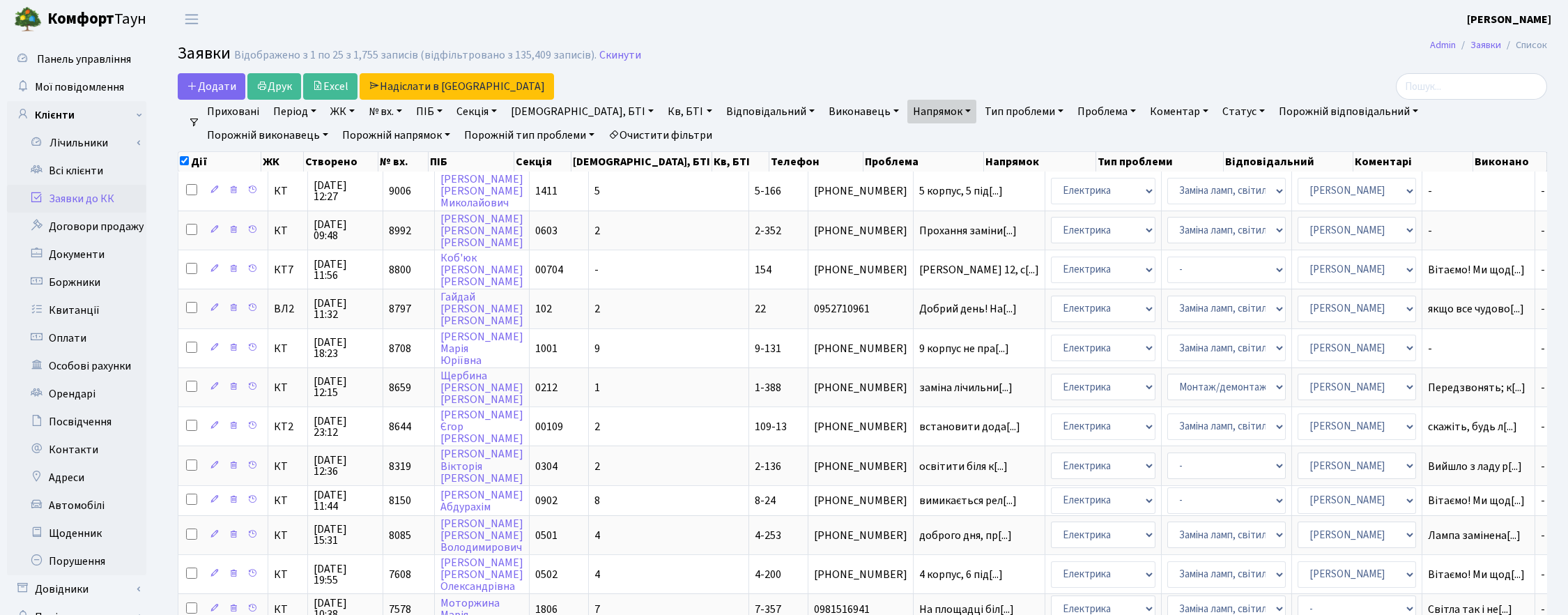
checkbox input "false"
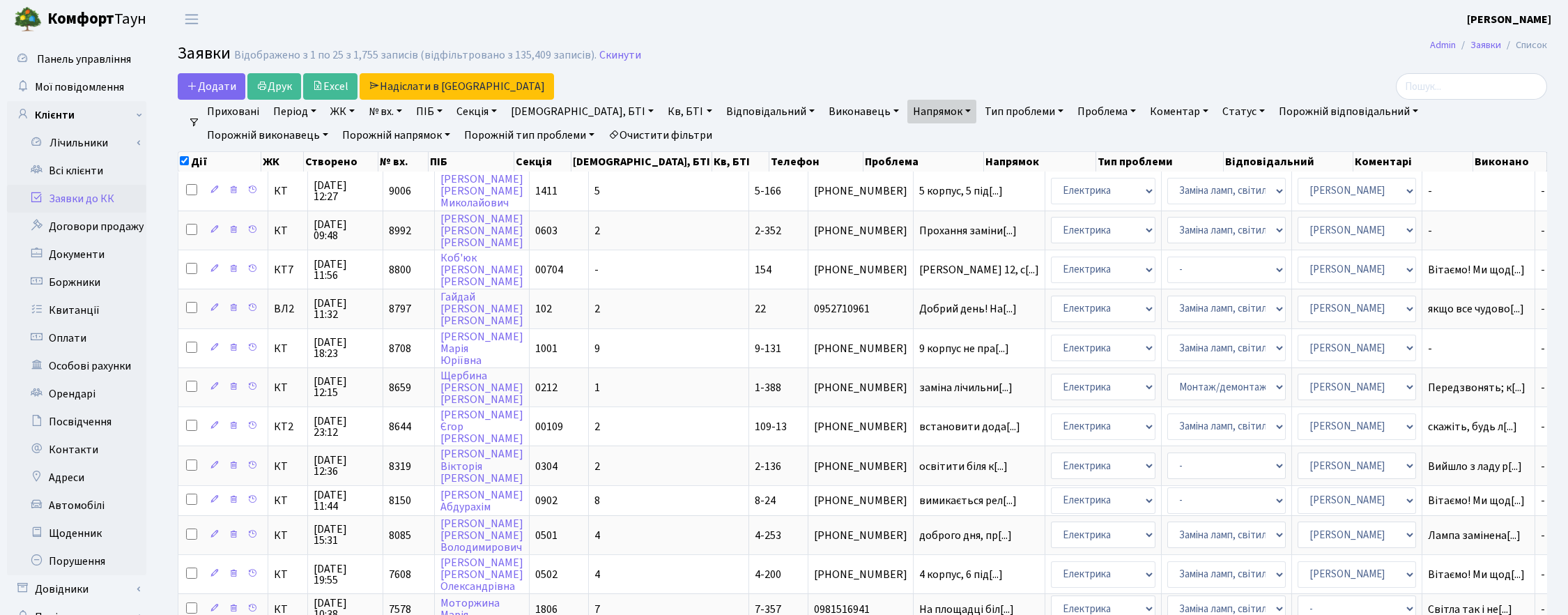
checkbox input "false"
